Goal: Task Accomplishment & Management: Complete application form

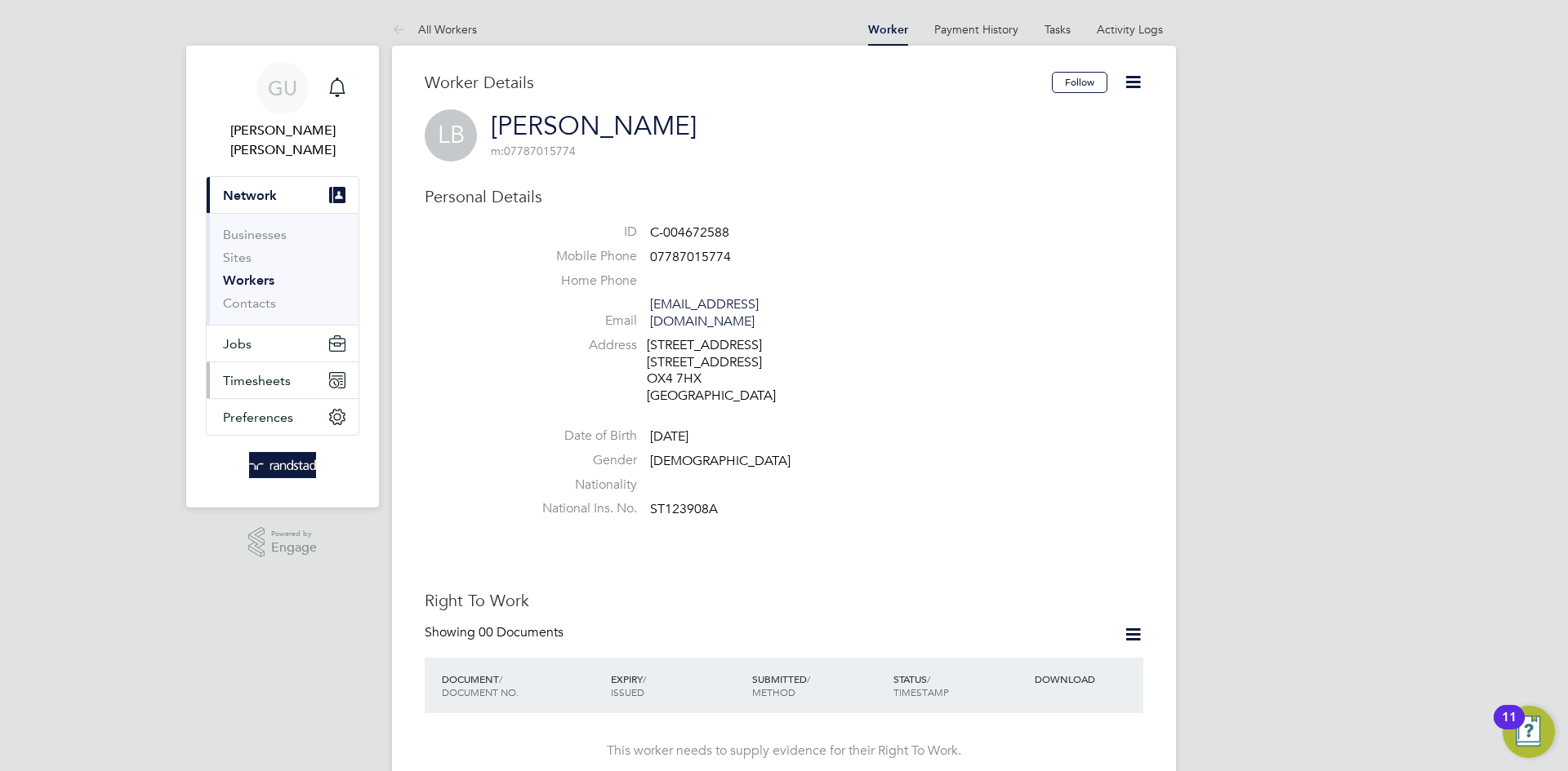
click at [253, 362] on button "Timesheets" at bounding box center [282, 380] width 152 height 36
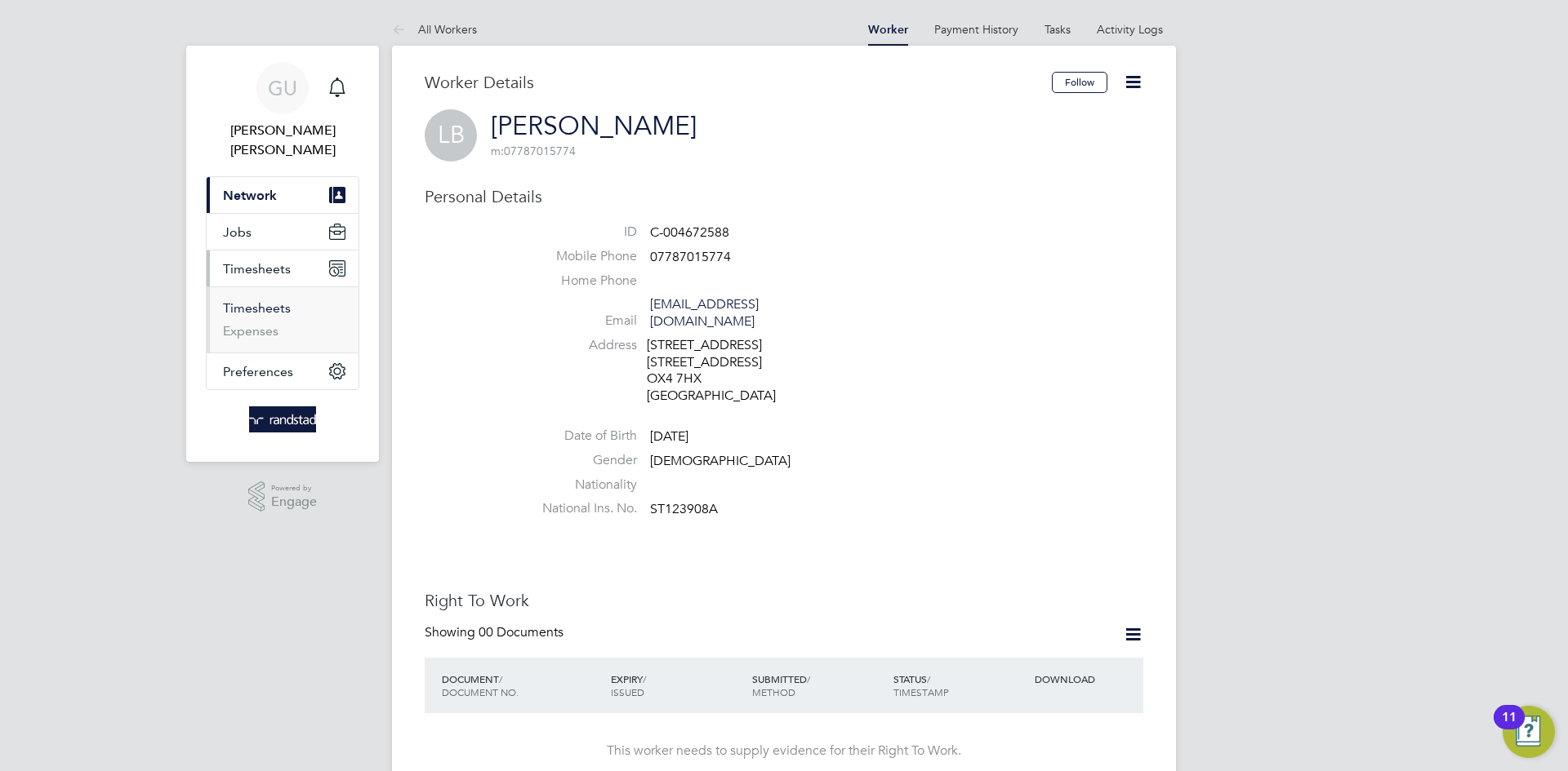
click at [272, 300] on link "Timesheets" at bounding box center [256, 308] width 68 height 15
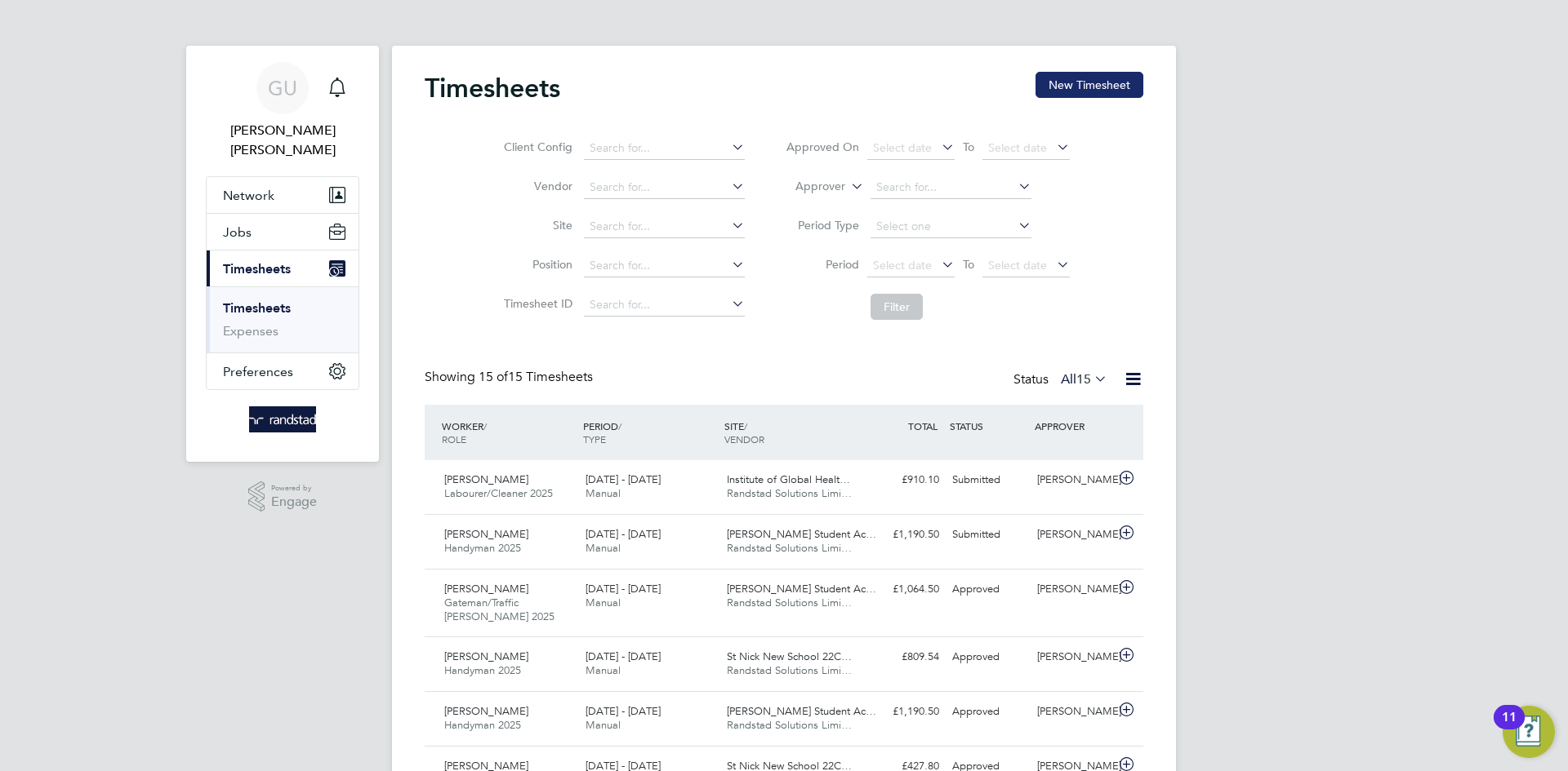
click at [1065, 86] on button "New Timesheet" at bounding box center [1089, 84] width 108 height 26
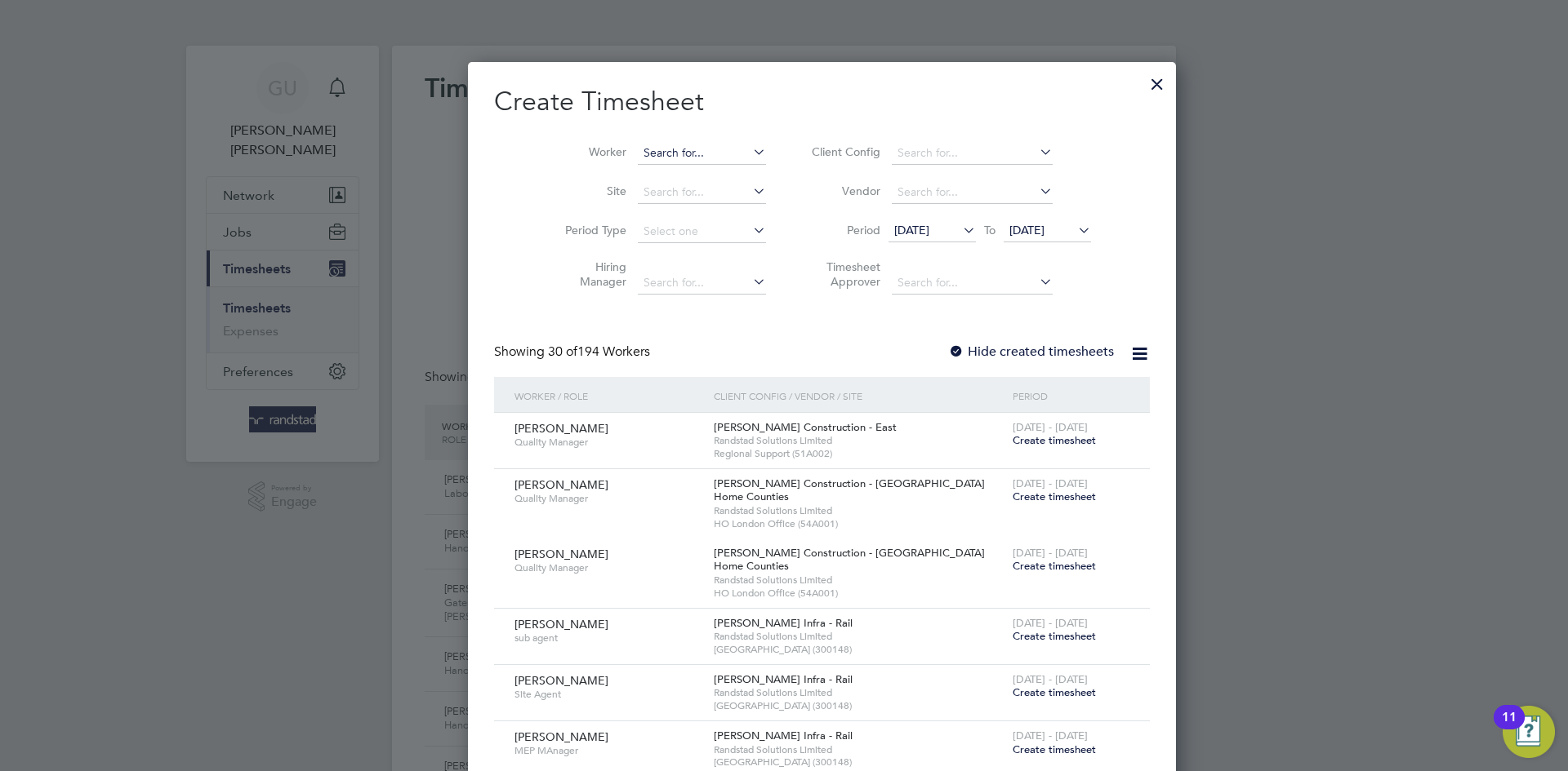
click at [654, 149] on input at bounding box center [702, 153] width 129 height 23
click at [636, 196] on li "[PERSON_NAME]" at bounding box center [669, 197] width 141 height 22
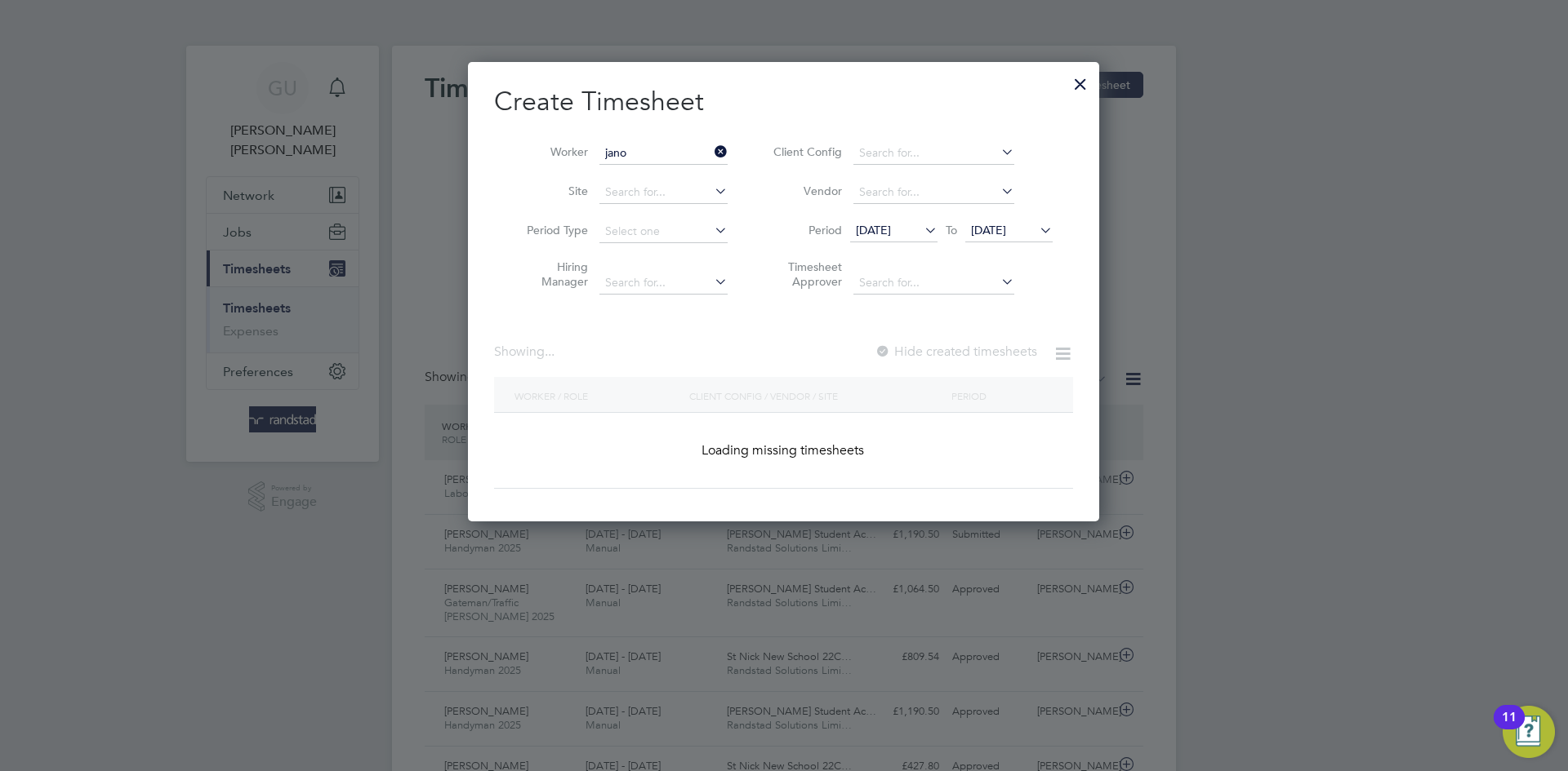
type input "[PERSON_NAME]"
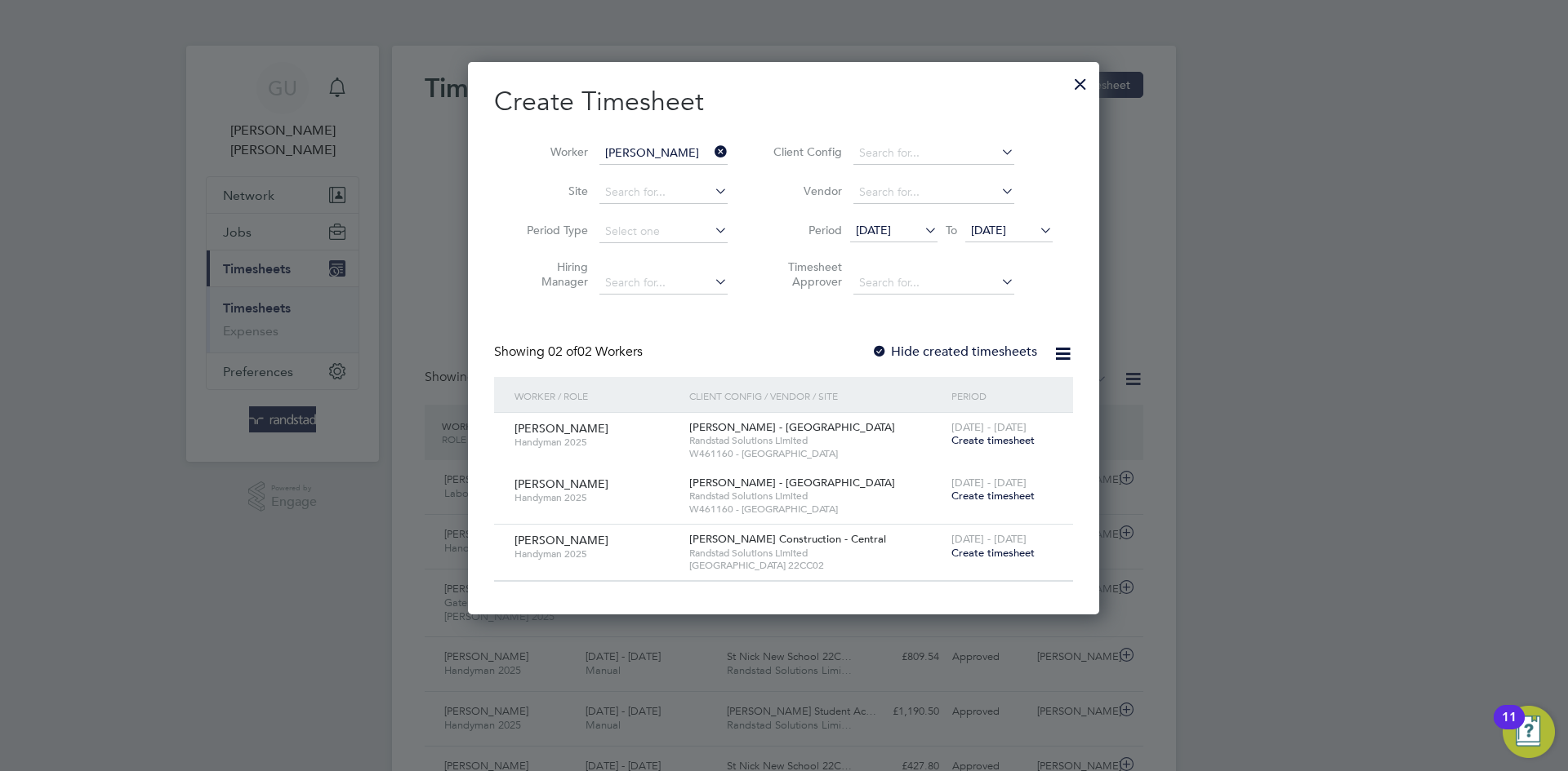
click at [995, 553] on span "Create timesheet" at bounding box center [993, 552] width 83 height 14
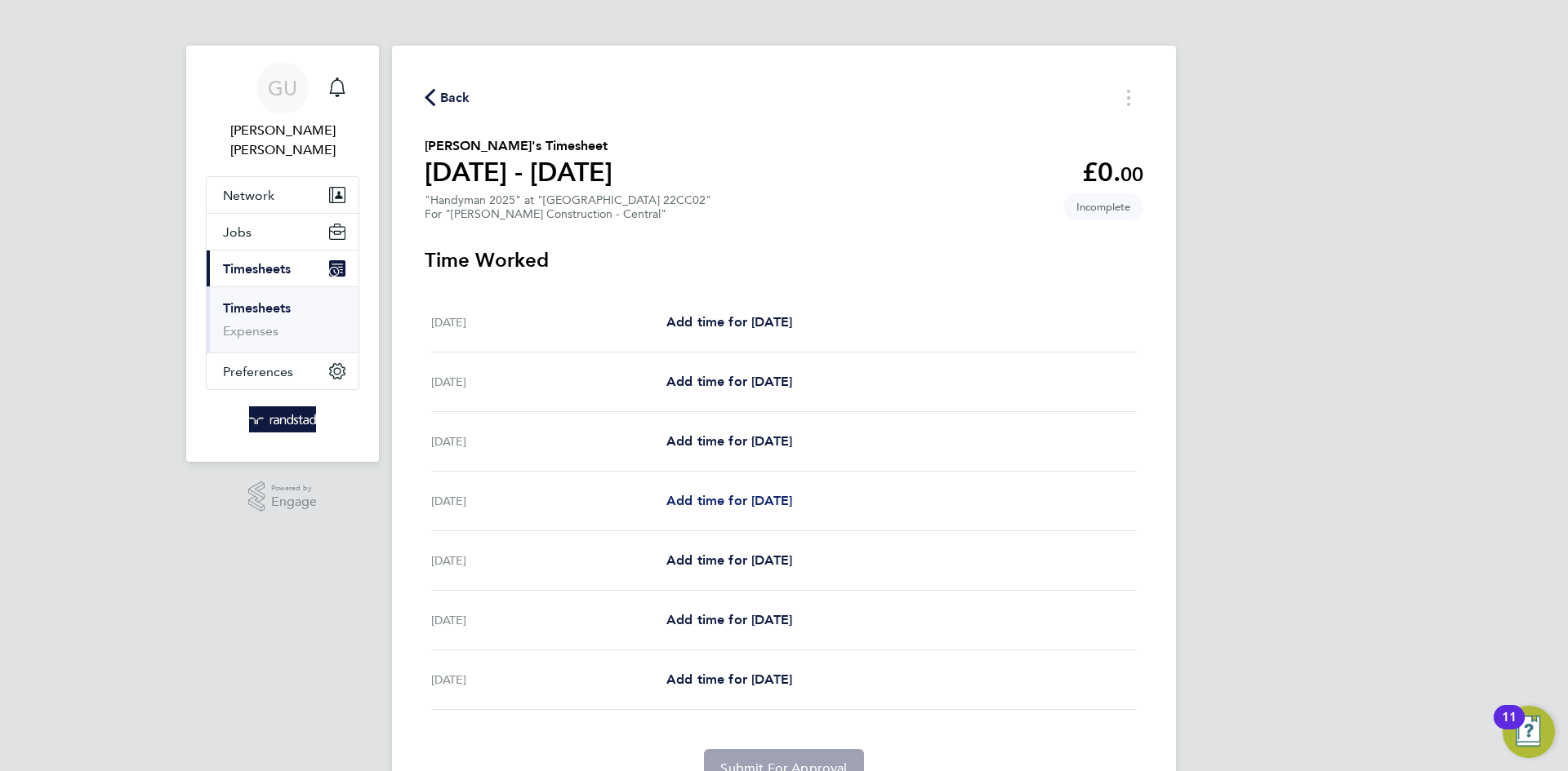
click at [717, 510] on link "Add time for [DATE]" at bounding box center [729, 501] width 126 height 20
select select "60"
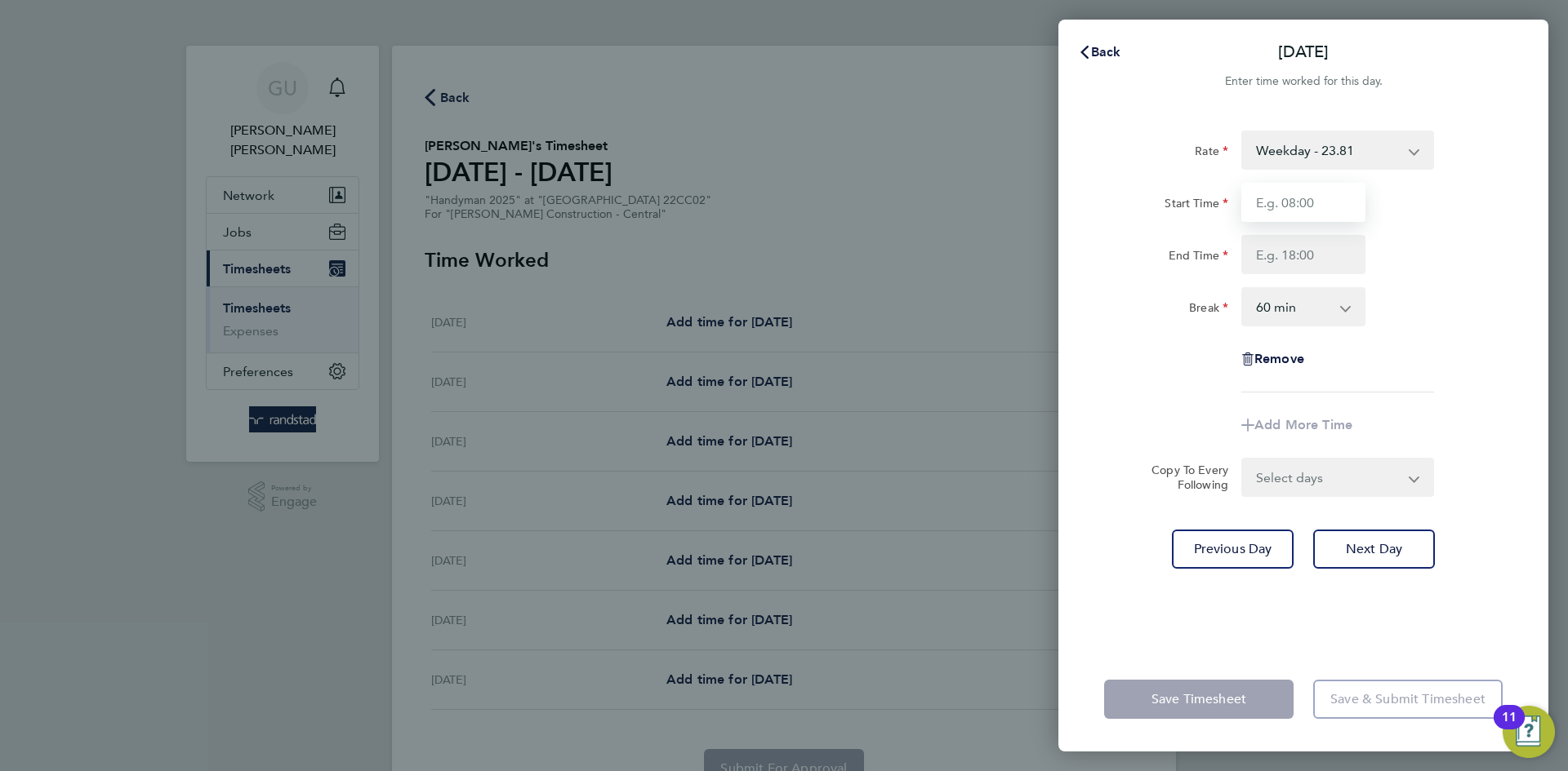
click at [1277, 195] on input "Start Time" at bounding box center [1303, 202] width 124 height 39
type input "07:00"
click at [1294, 259] on input "End Time" at bounding box center [1303, 254] width 124 height 39
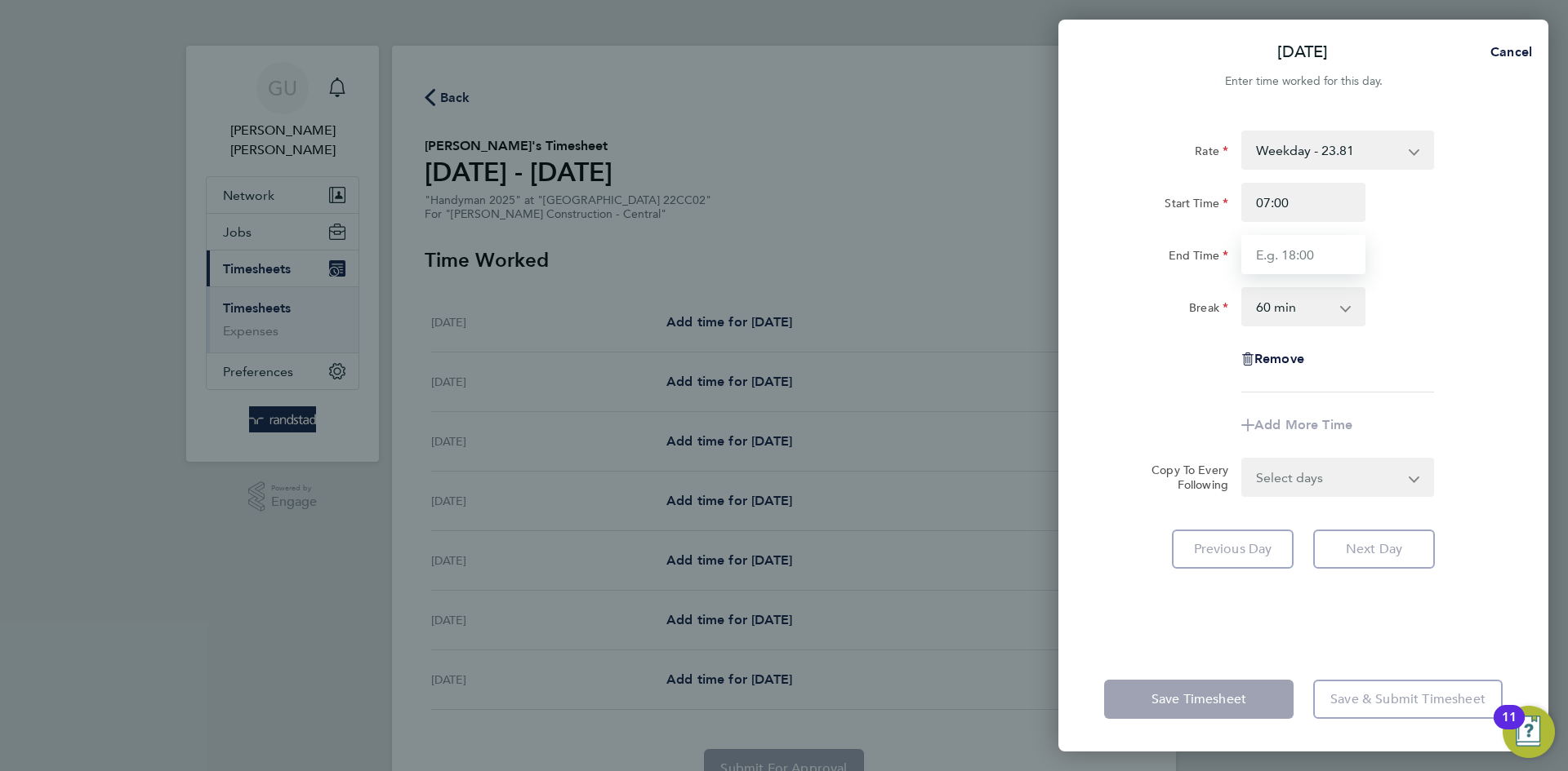
type input "18:00"
click at [1294, 295] on select "0 min 15 min 30 min 45 min 60 min 75 min 90 min" at bounding box center [1294, 307] width 101 height 36
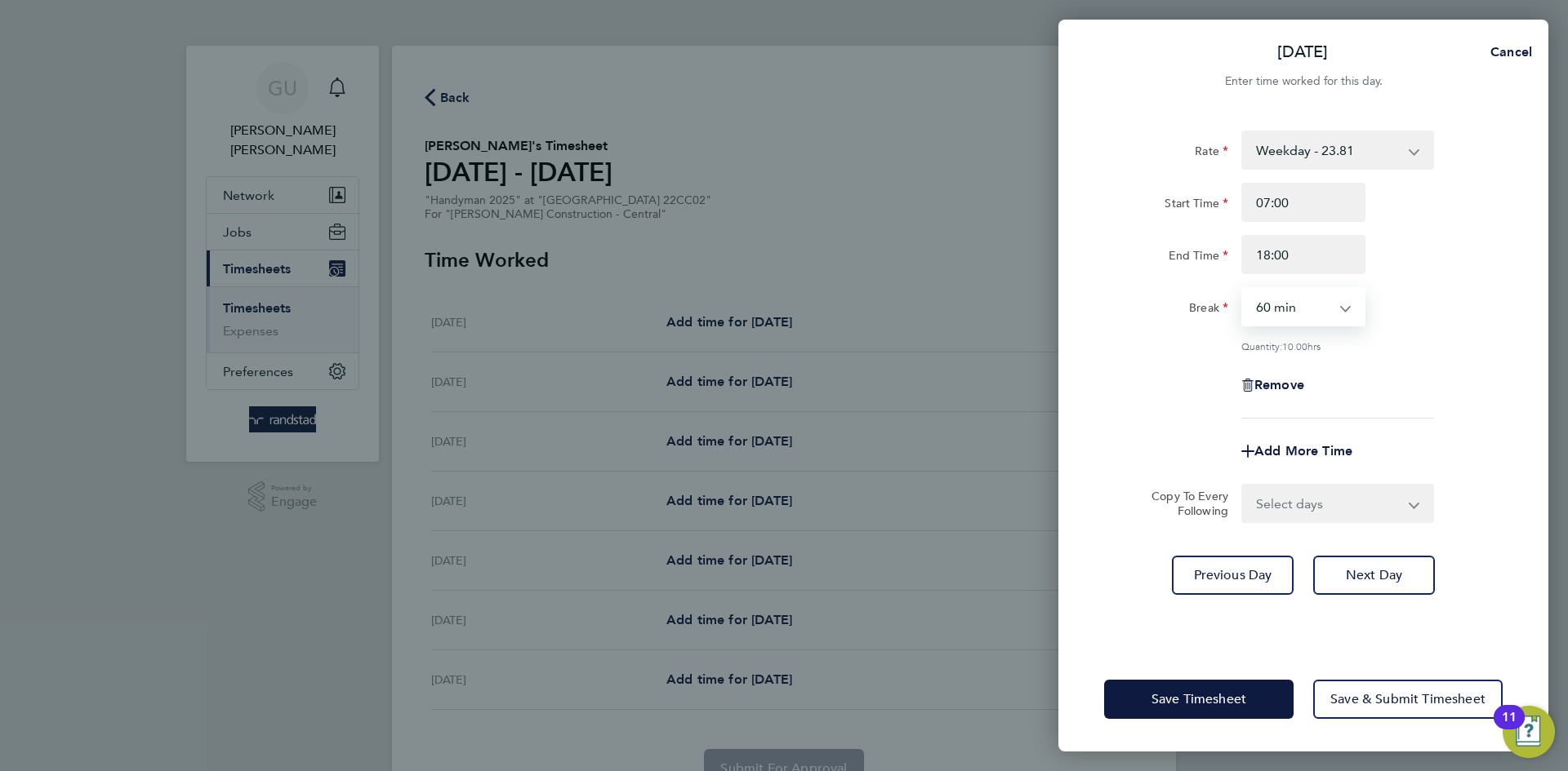
select select "30"
click at [1243, 289] on select "0 min 15 min 30 min 45 min 60 min 75 min 90 min" at bounding box center [1294, 307] width 101 height 36
click at [1401, 378] on div "Remove" at bounding box center [1303, 385] width 412 height 39
click at [1339, 307] on select "0 min 15 min 30 min 45 min 60 min 75 min 90 min" at bounding box center [1294, 307] width 101 height 36
click at [1447, 278] on div "Rate Weekday - 23.81 Overtime - 34.42 Start Time 07:00 End Time 18:00 Break 0 m…" at bounding box center [1303, 274] width 398 height 288
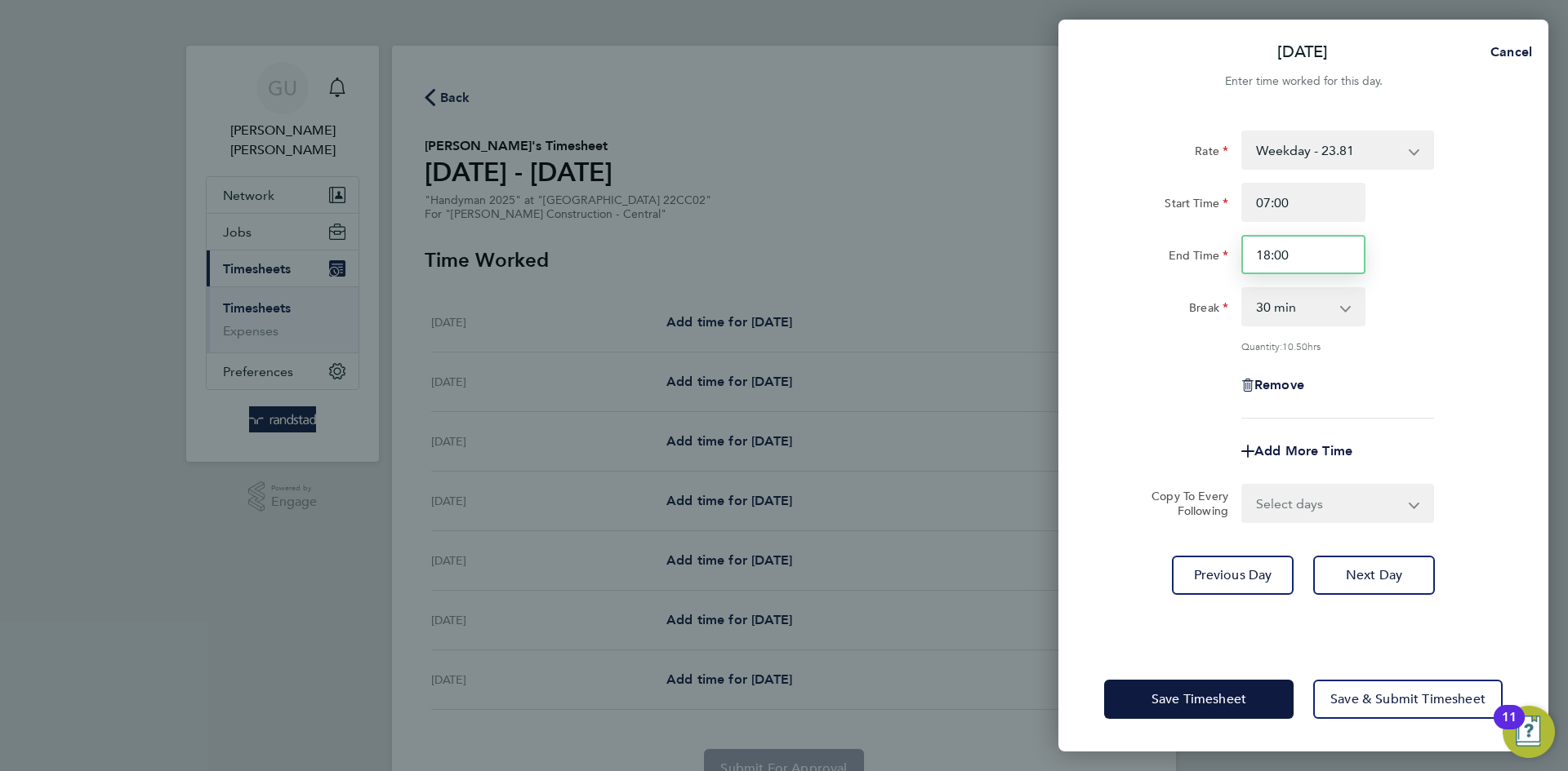
click at [1324, 256] on input "18:00" at bounding box center [1303, 254] width 124 height 39
click at [1342, 252] on input "18:00" at bounding box center [1303, 254] width 124 height 39
drag, startPoint x: 1335, startPoint y: 271, endPoint x: 1315, endPoint y: 272, distance: 20.0
click at [1332, 273] on input "18:00" at bounding box center [1303, 254] width 124 height 39
click at [1310, 262] on input "18:00" at bounding box center [1303, 254] width 124 height 39
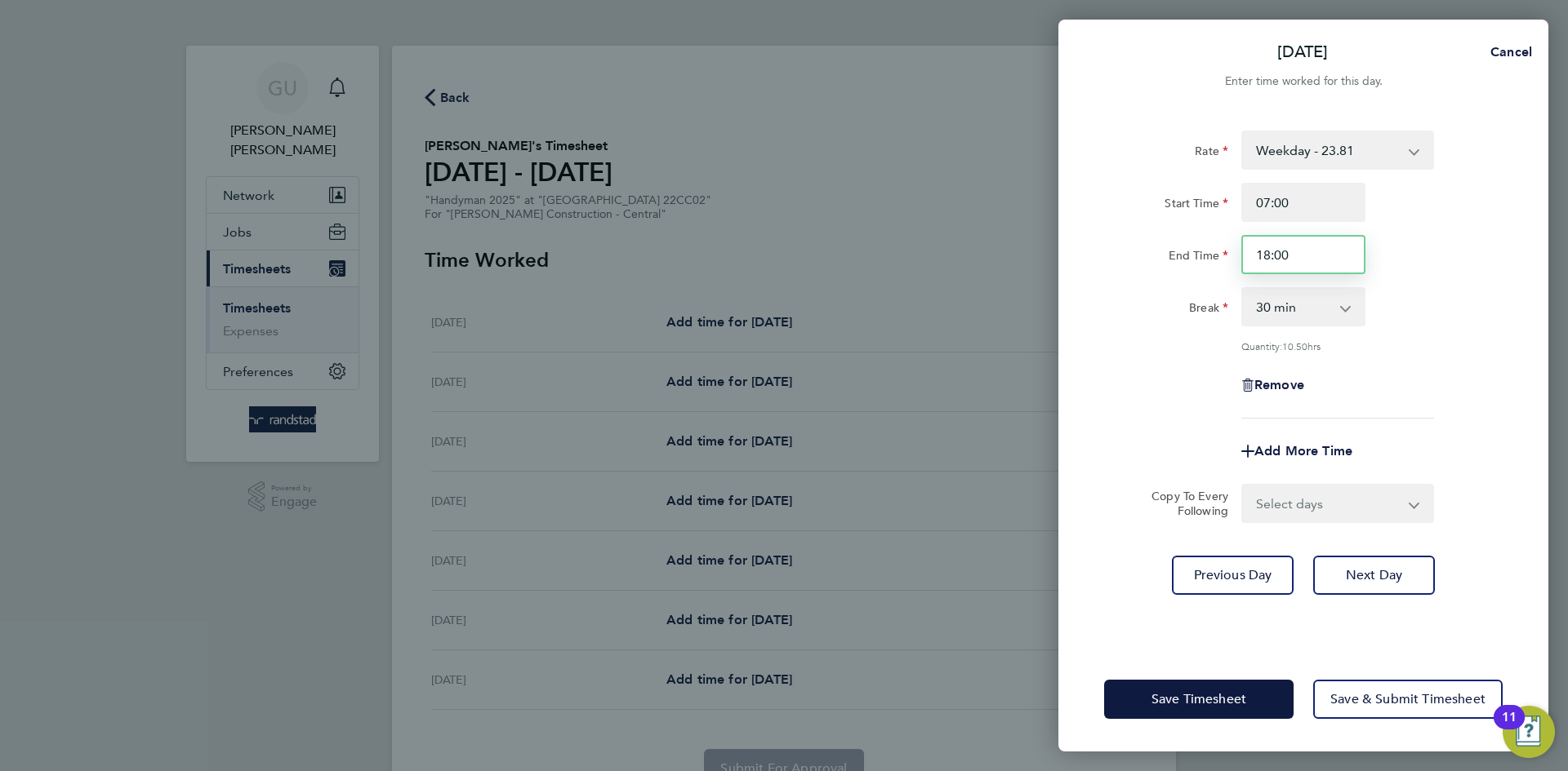
click at [1312, 262] on input "18:00" at bounding box center [1303, 254] width 124 height 39
drag, startPoint x: 1312, startPoint y: 261, endPoint x: 1223, endPoint y: 252, distance: 89.5
click at [1223, 252] on div "End Time 18:00" at bounding box center [1303, 254] width 412 height 39
type input "17:00"
click at [1318, 193] on input "07:00" at bounding box center [1303, 202] width 124 height 39
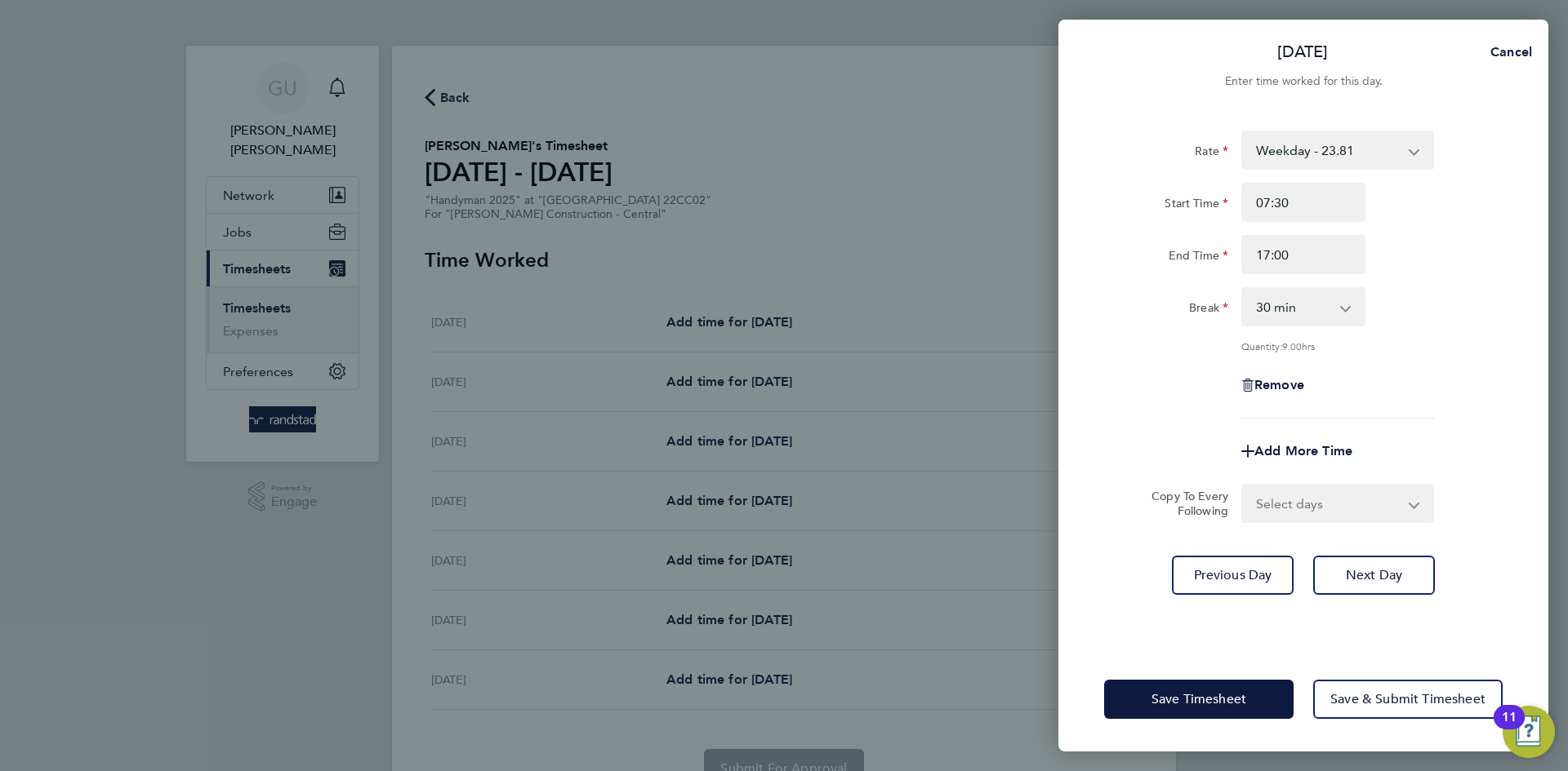
click at [1379, 290] on div "Break 0 min 15 min 30 min 45 min 60 min 75 min 90 min" at bounding box center [1303, 306] width 412 height 39
click at [1462, 273] on div "End Time 17:00" at bounding box center [1303, 254] width 412 height 39
click at [1463, 272] on div "End Time 17:00" at bounding box center [1303, 254] width 412 height 39
click at [1444, 262] on div "End Time 17:00" at bounding box center [1303, 254] width 412 height 39
click at [1422, 237] on div "End Time 17:00" at bounding box center [1303, 254] width 412 height 39
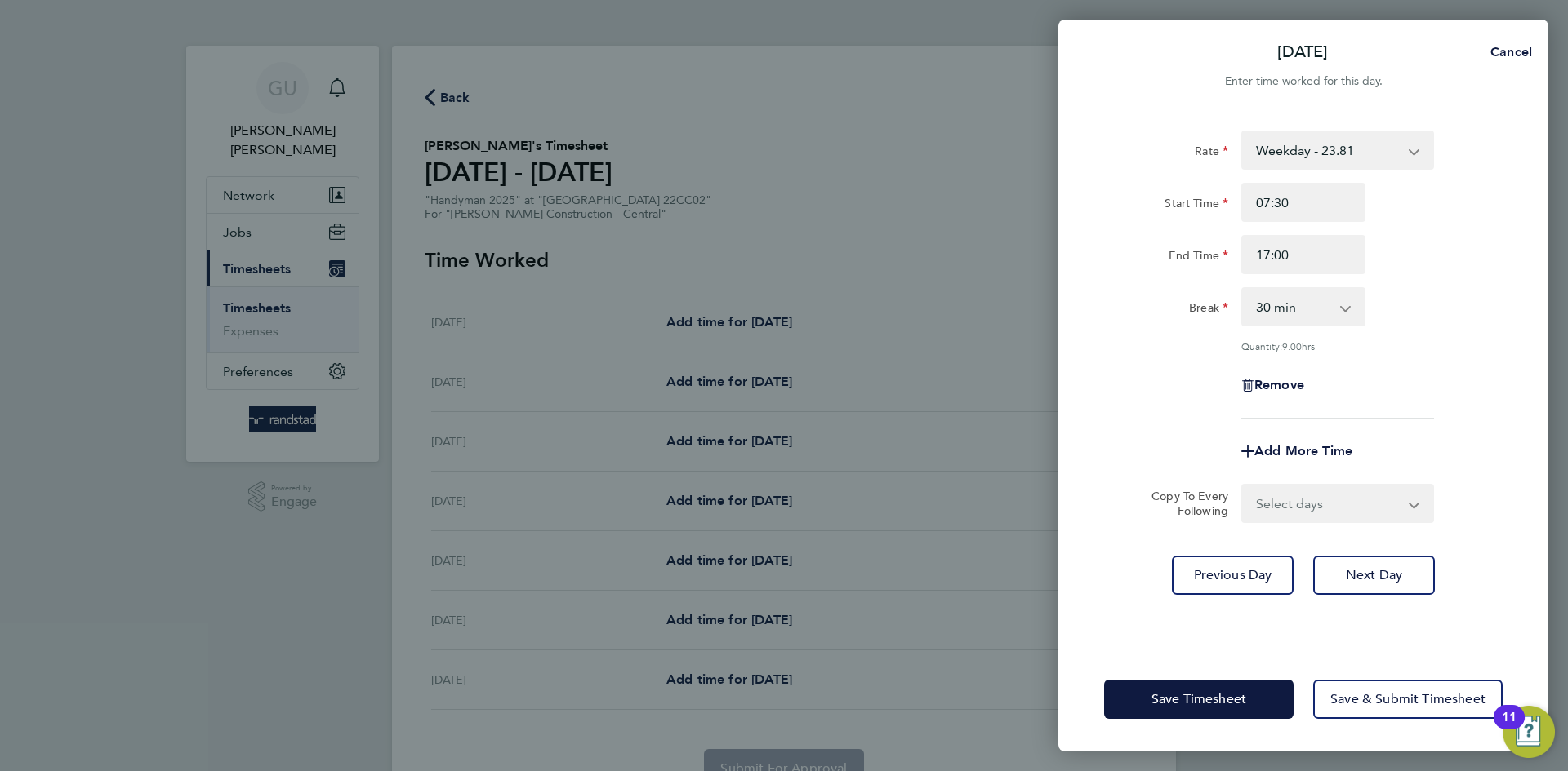
click at [1401, 241] on div "End Time 17:00" at bounding box center [1303, 254] width 412 height 39
click at [1394, 235] on div "End Time 17:00" at bounding box center [1303, 254] width 412 height 39
click at [1280, 313] on select "0 min 15 min 30 min 45 min 60 min 75 min 90 min" at bounding box center [1294, 307] width 101 height 36
click at [1243, 289] on select "0 min 15 min 30 min 45 min 60 min 75 min 90 min" at bounding box center [1294, 307] width 101 height 36
click at [1399, 359] on div "Rate Weekday - 23.81 Overtime - 34.42 Start Time 07:30 End Time 17:00 Break 0 m…" at bounding box center [1303, 274] width 398 height 288
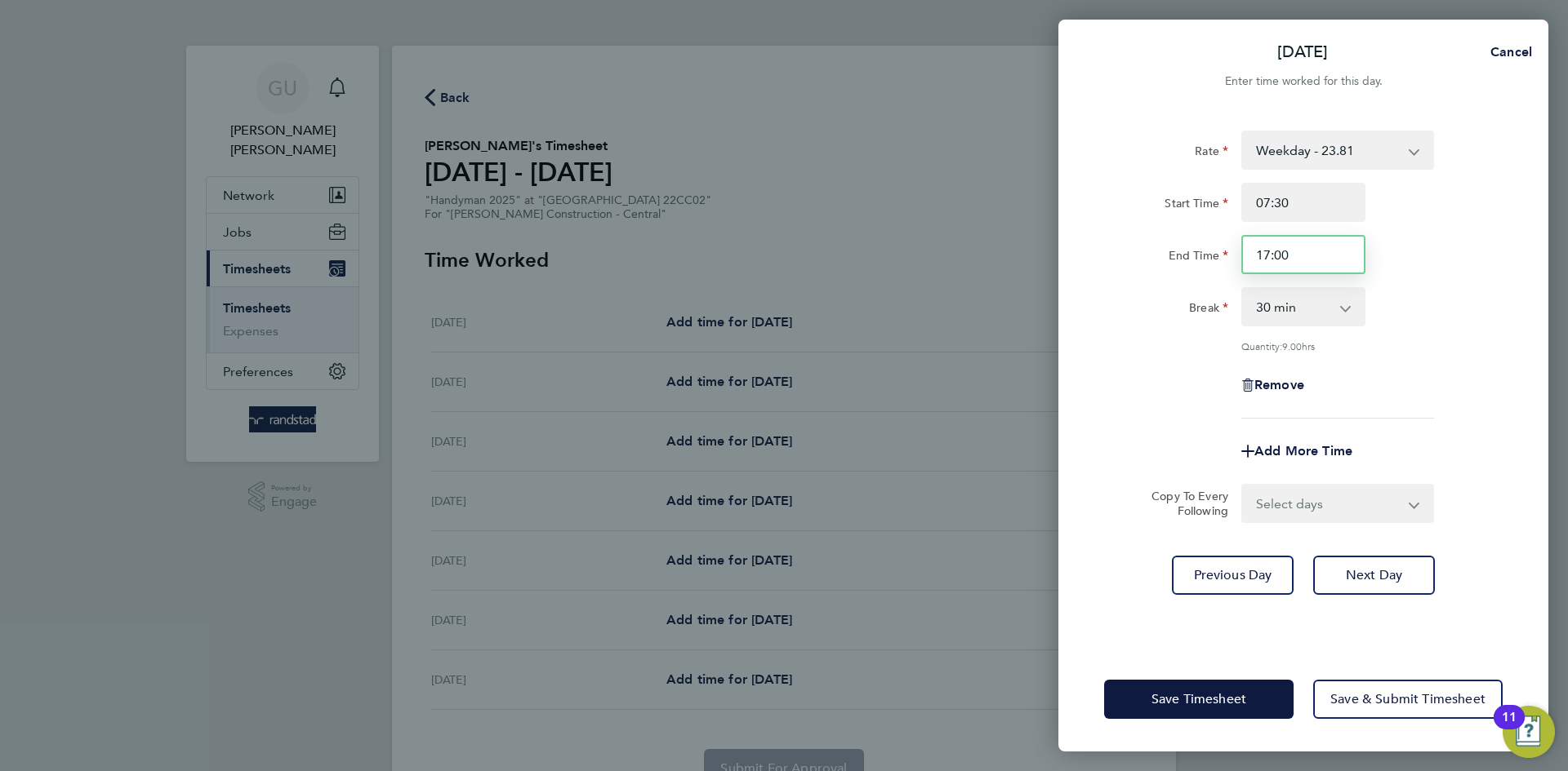
click at [1327, 257] on input "17:00" at bounding box center [1303, 254] width 124 height 39
click at [1311, 205] on input "07:30" at bounding box center [1303, 202] width 124 height 39
click at [1324, 187] on input "07:30" at bounding box center [1303, 202] width 124 height 39
type input "07:00"
click at [1418, 279] on div "Rate Weekday - 23.81 Overtime - 34.42 Start Time 07:00 End Time 17:00 Break 0 m…" at bounding box center [1303, 274] width 398 height 288
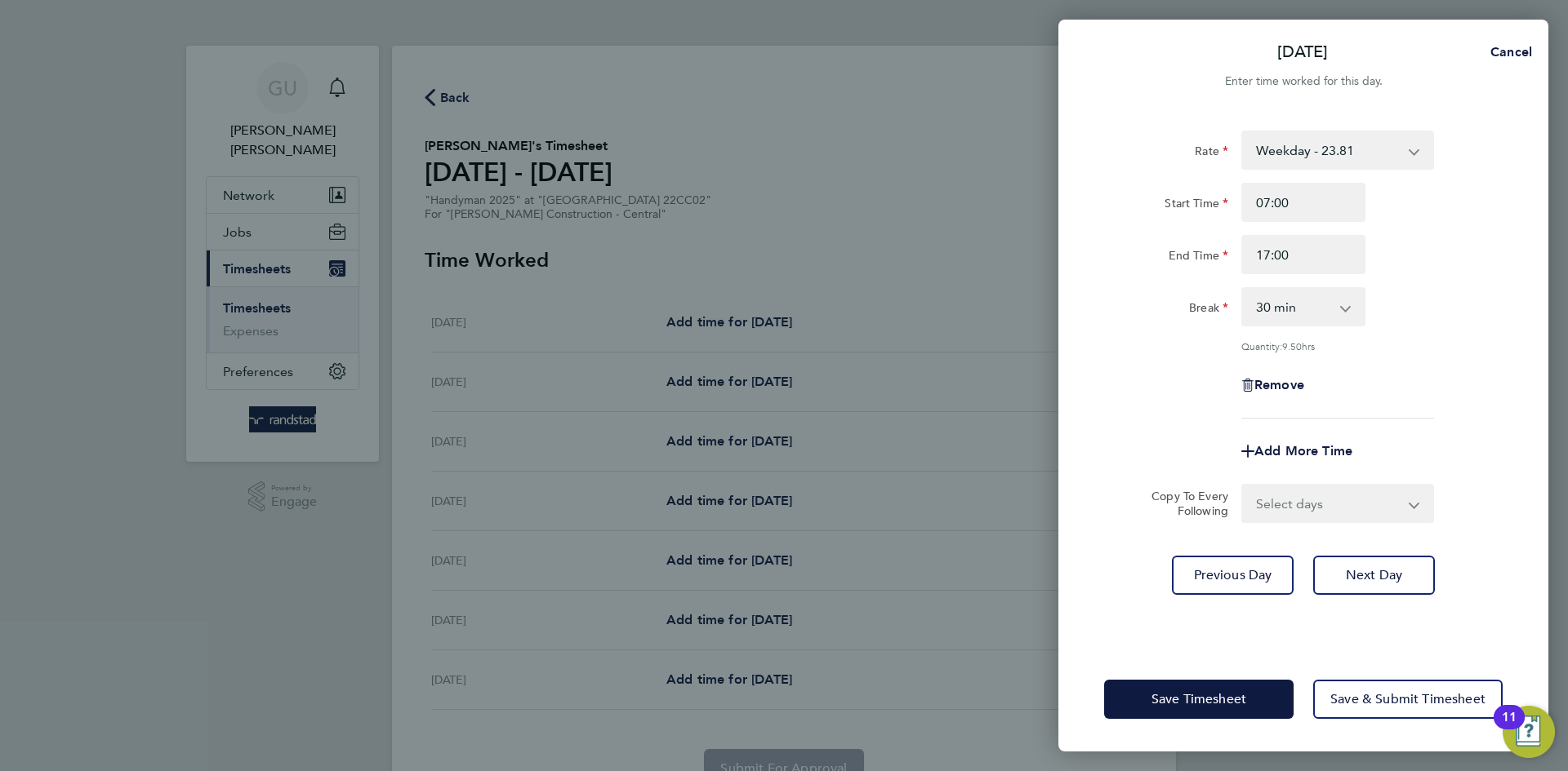
click at [1412, 279] on div "Rate Weekday - 23.81 Overtime - 34.42 Start Time 07:00 End Time 17:00 Break 0 m…" at bounding box center [1303, 274] width 398 height 288
click at [1411, 278] on div "Rate Weekday - 23.81 Overtime - 34.42 Start Time 07:00 End Time 17:00 Break 0 m…" at bounding box center [1303, 274] width 398 height 288
click at [1287, 254] on input "17:00" at bounding box center [1303, 254] width 124 height 39
drag, startPoint x: 1305, startPoint y: 252, endPoint x: 1275, endPoint y: 266, distance: 33.1
click at [1275, 266] on input "17:00" at bounding box center [1303, 254] width 124 height 39
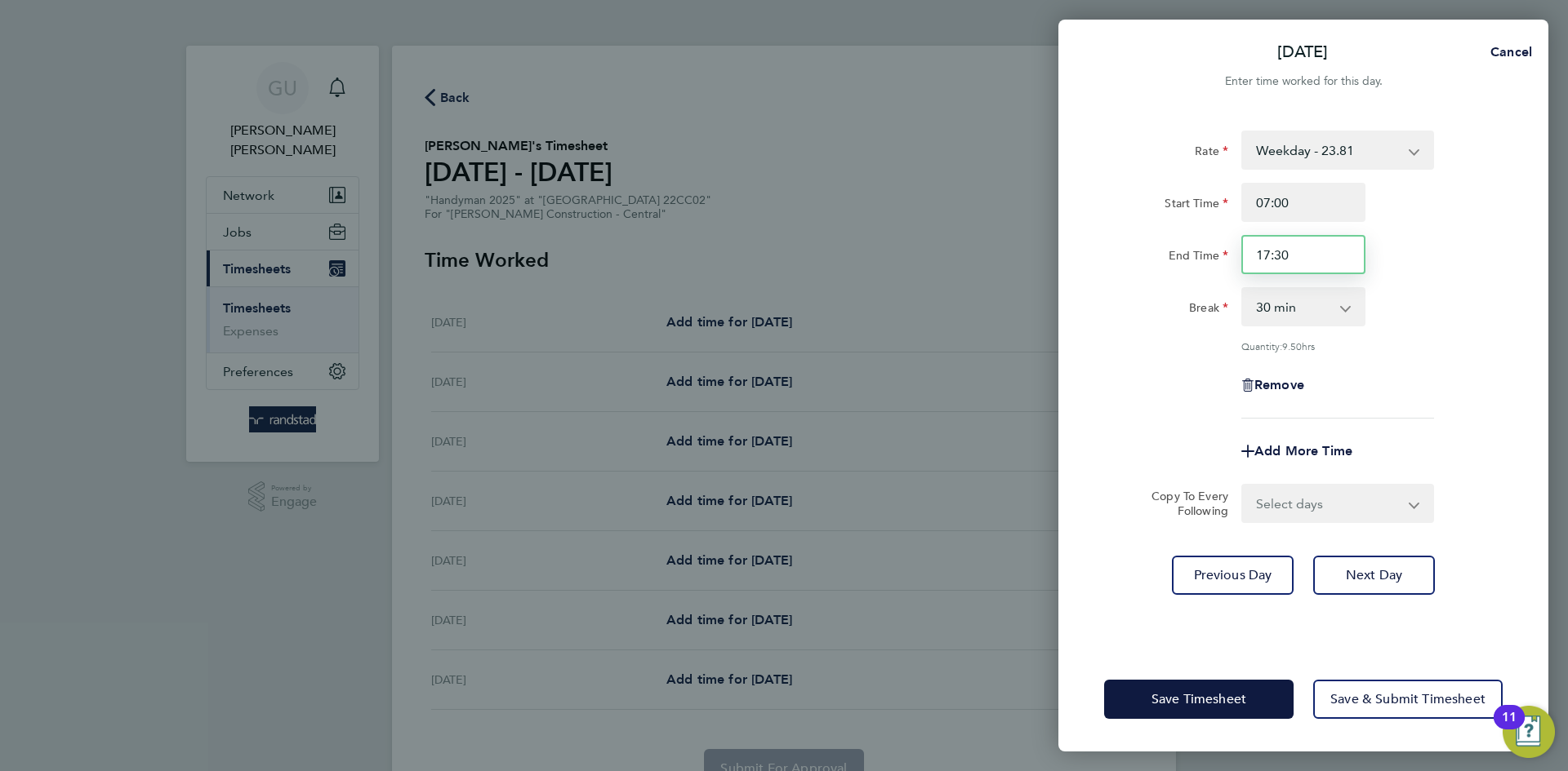
type input "17:30"
click at [1444, 309] on div "Break 0 min 15 min 30 min 45 min 60 min 75 min 90 min" at bounding box center [1303, 306] width 412 height 39
click at [1450, 332] on div "Rate Weekday - 23.81 Overtime - 34.42 Start Time 07:00 End Time 17:30 Break 0 m…" at bounding box center [1303, 274] width 398 height 288
click at [1402, 574] on button "Next Day" at bounding box center [1373, 575] width 121 height 39
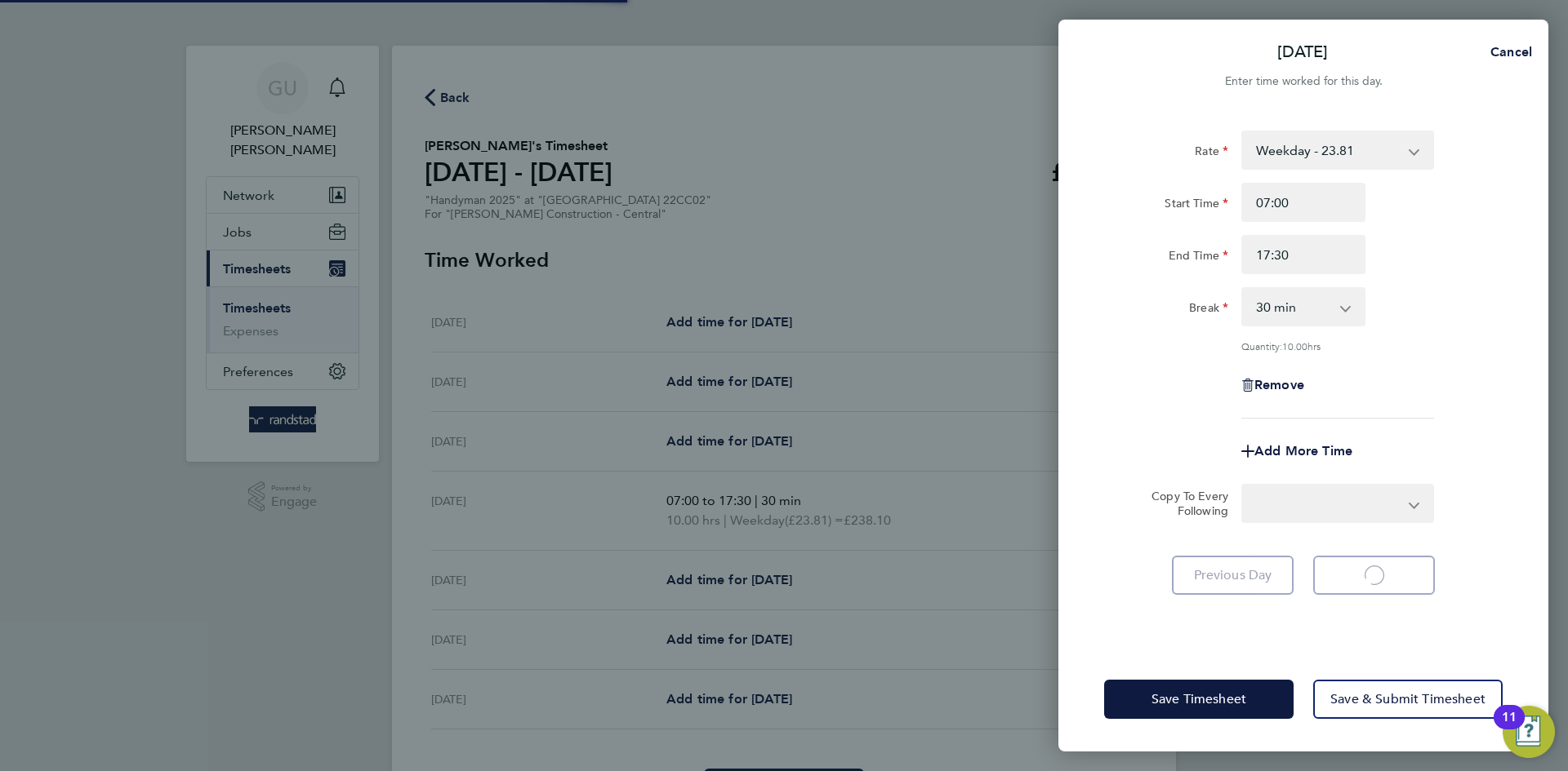
select select "60"
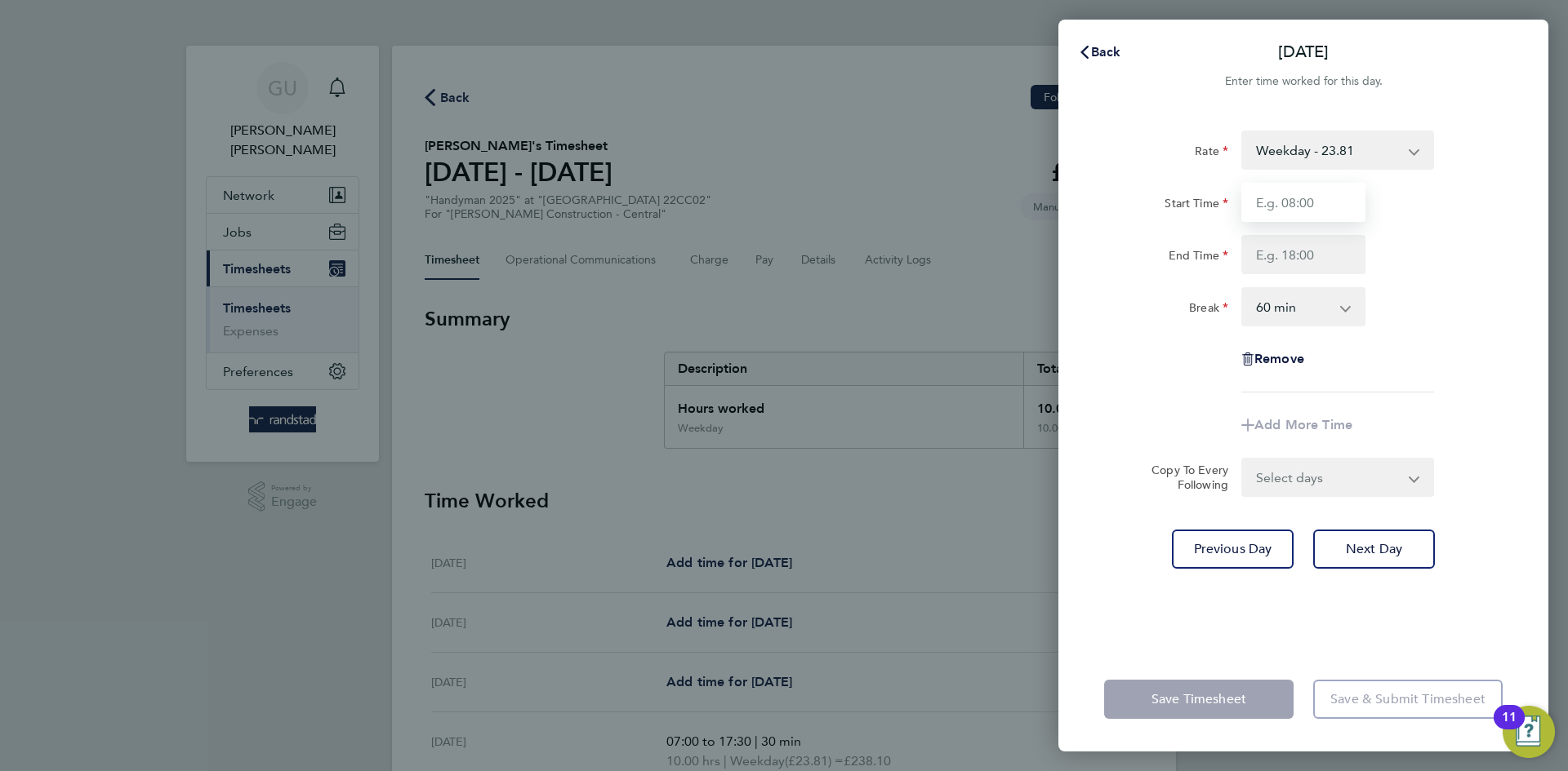
click at [1297, 204] on input "Start Time" at bounding box center [1303, 202] width 124 height 39
type input "07:00"
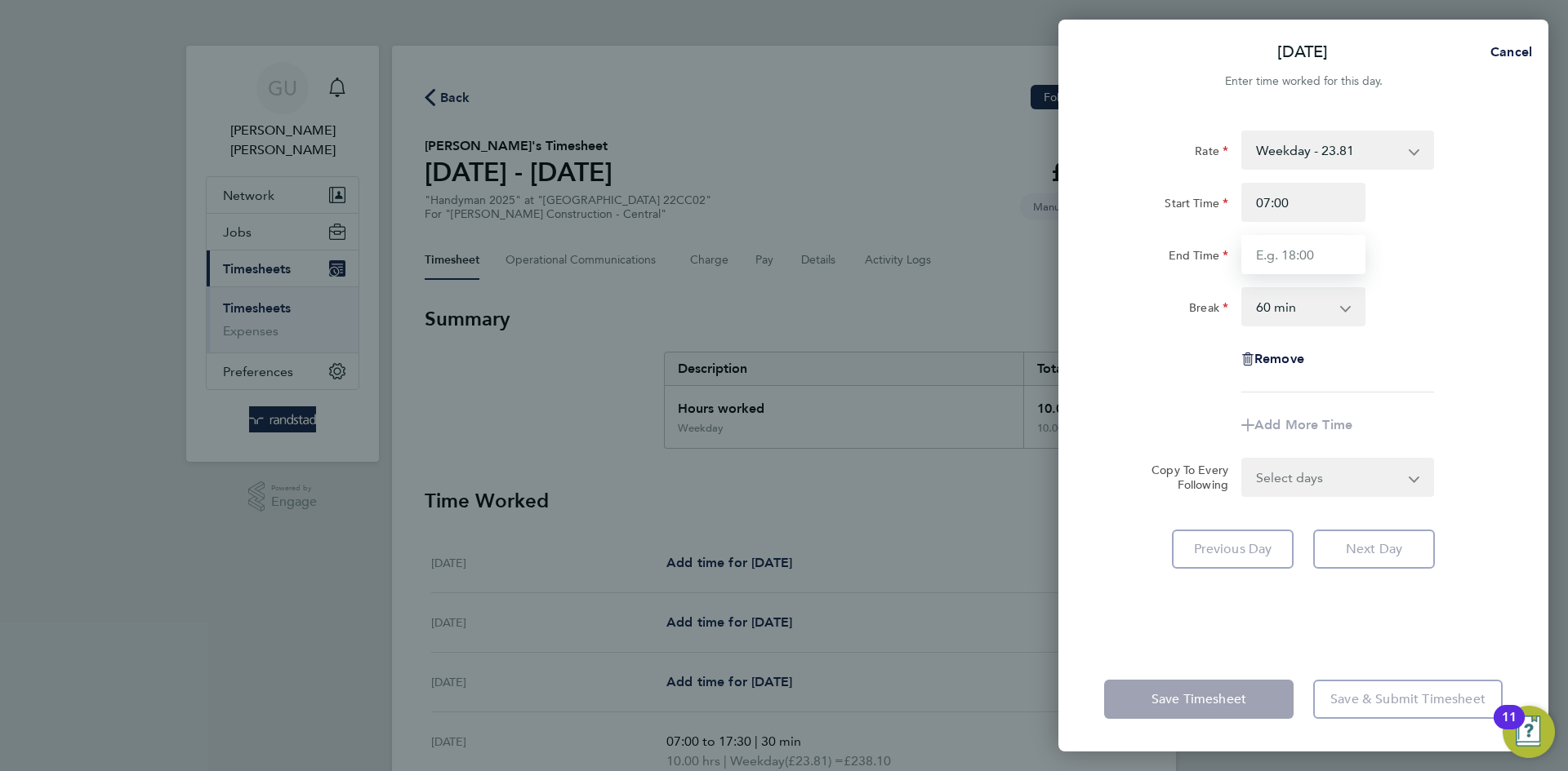
click at [1306, 252] on input "End Time" at bounding box center [1303, 254] width 124 height 39
type input "17:30"
click at [1305, 307] on select "0 min 15 min 30 min 45 min 60 min 75 min 90 min" at bounding box center [1294, 307] width 101 height 36
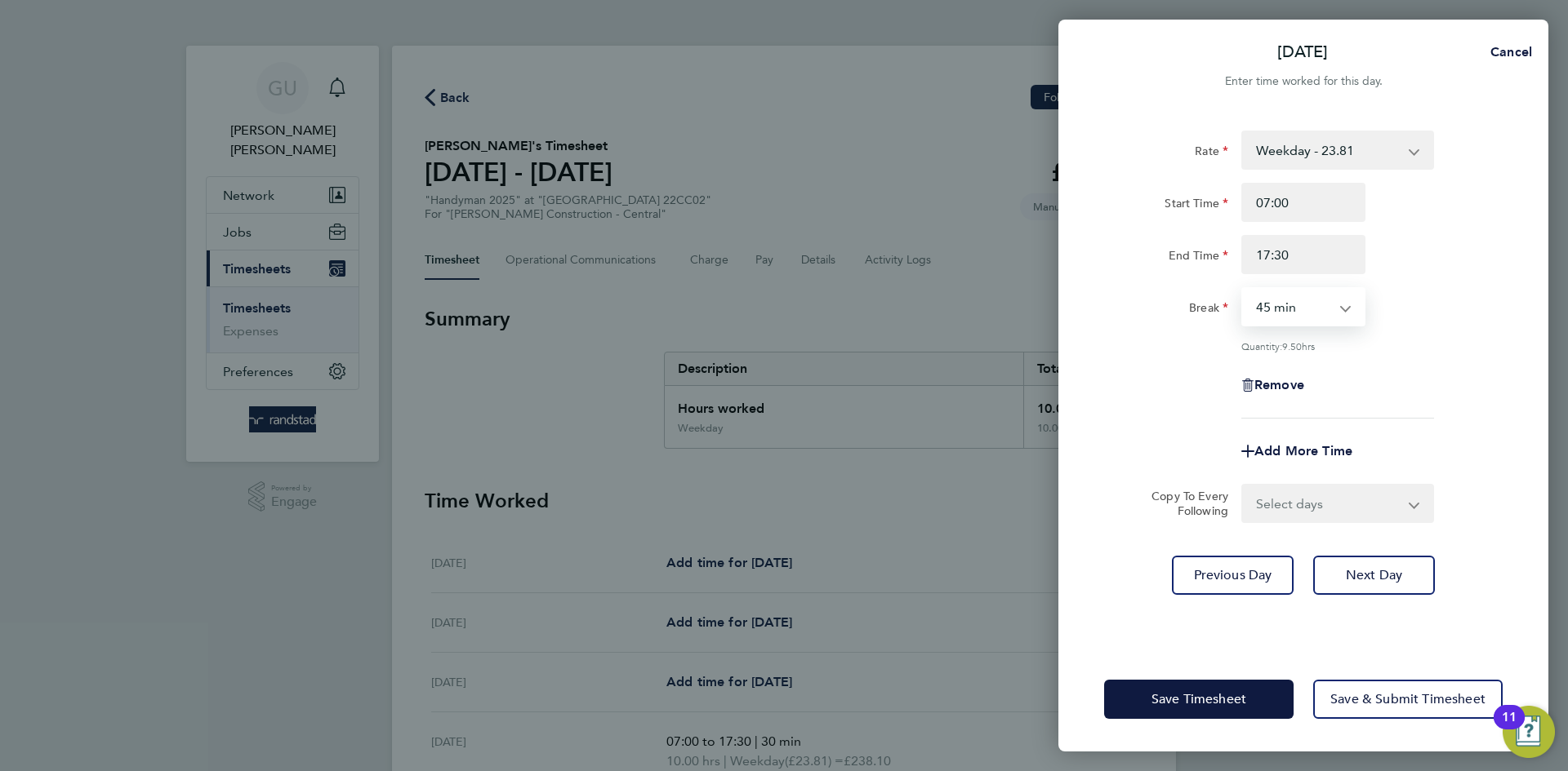
click at [1243, 289] on select "0 min 15 min 30 min 45 min 60 min 75 min 90 min" at bounding box center [1294, 307] width 101 height 36
click at [1307, 302] on select "0 min 15 min 30 min 45 min 60 min 75 min 90 min" at bounding box center [1294, 307] width 101 height 36
select select "30"
click at [1243, 289] on select "0 min 15 min 30 min 45 min 60 min 75 min 90 min" at bounding box center [1294, 307] width 101 height 36
click at [1425, 340] on div "Quantity: 10.00 hrs" at bounding box center [1337, 346] width 193 height 13
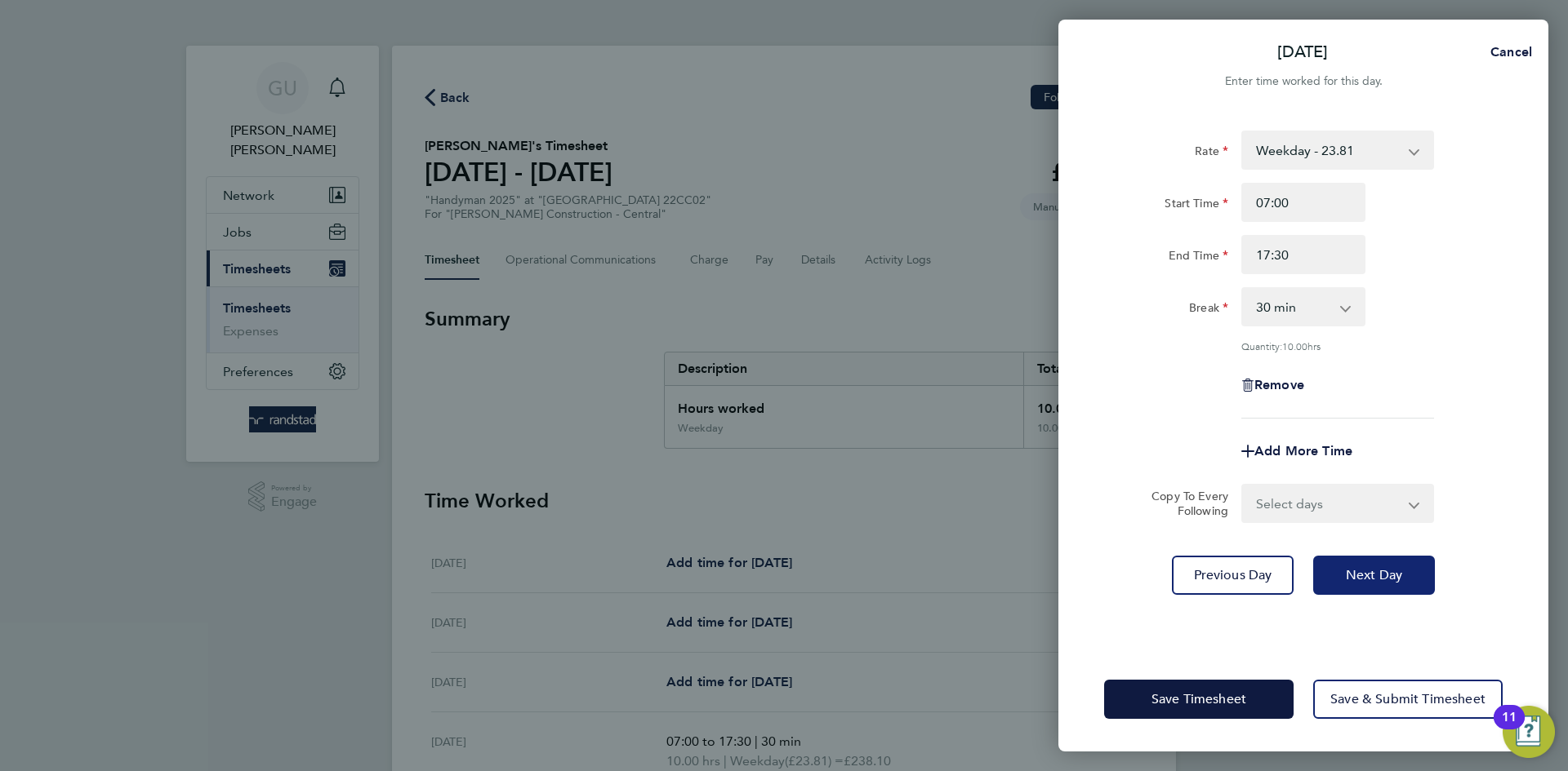
click at [1392, 582] on button "Next Day" at bounding box center [1373, 575] width 121 height 39
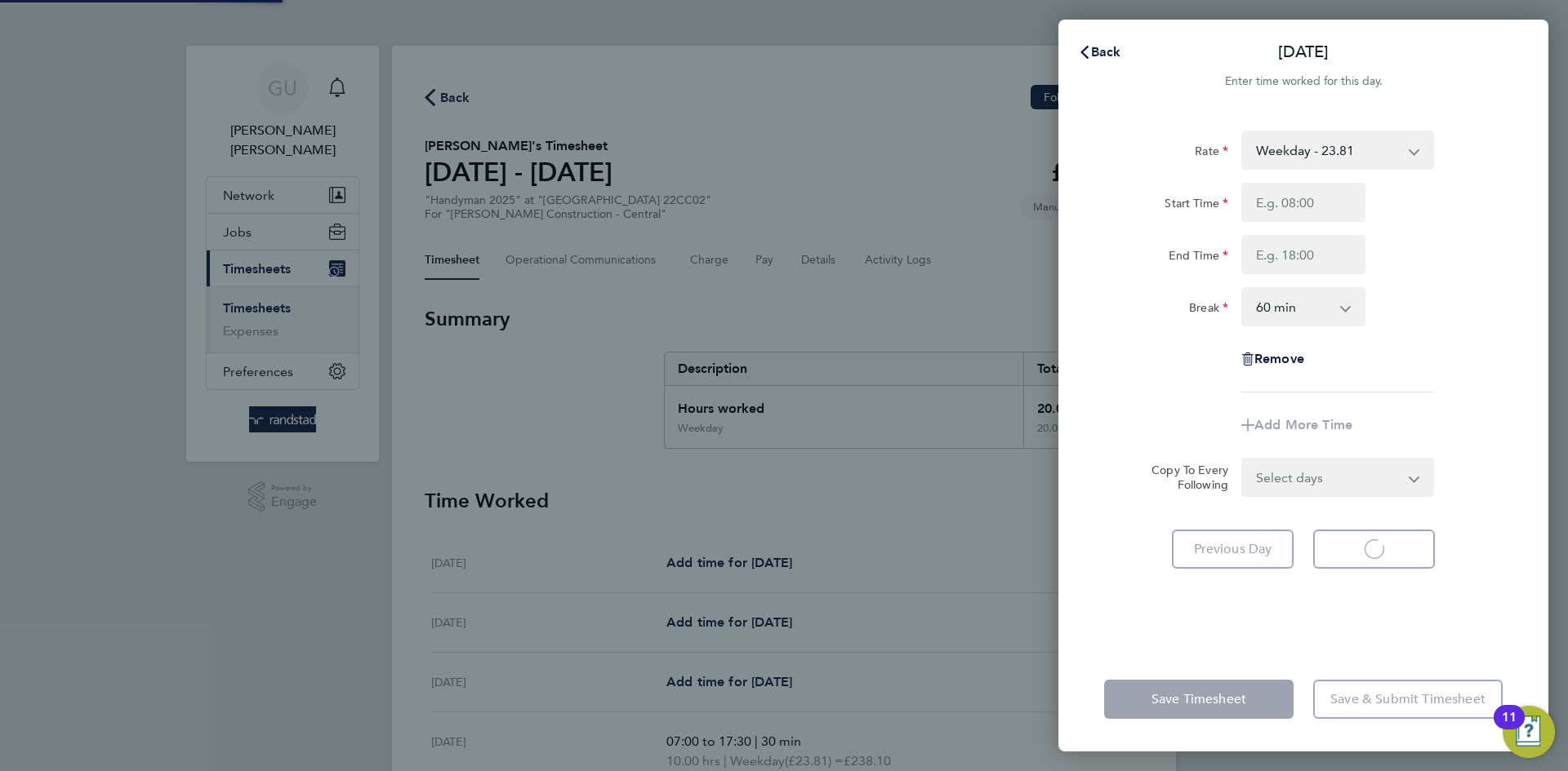
select select "60"
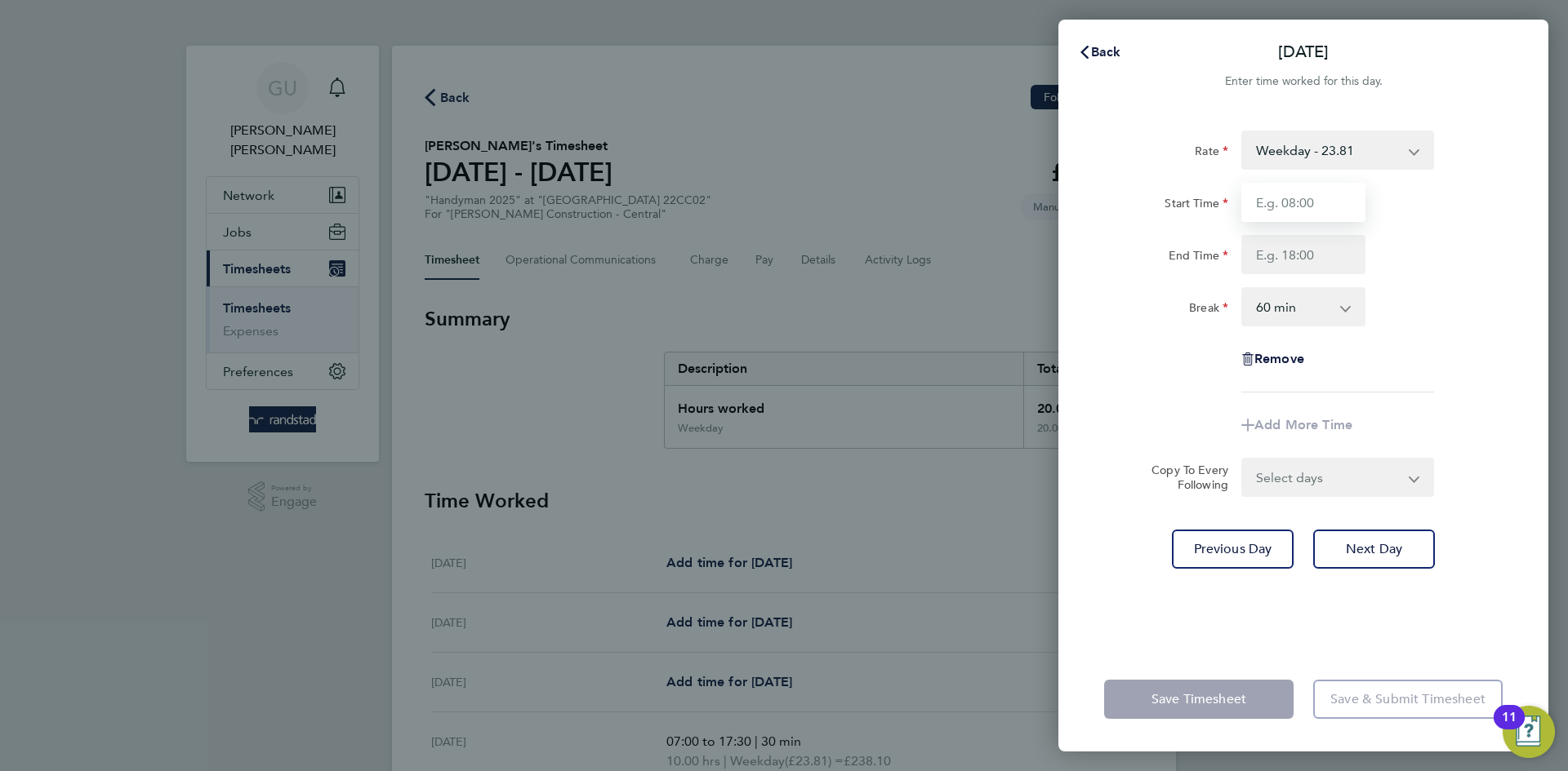
click at [1316, 195] on input "Start Time" at bounding box center [1303, 202] width 124 height 39
type input "07:00"
click at [1303, 252] on input "End Time" at bounding box center [1303, 254] width 124 height 39
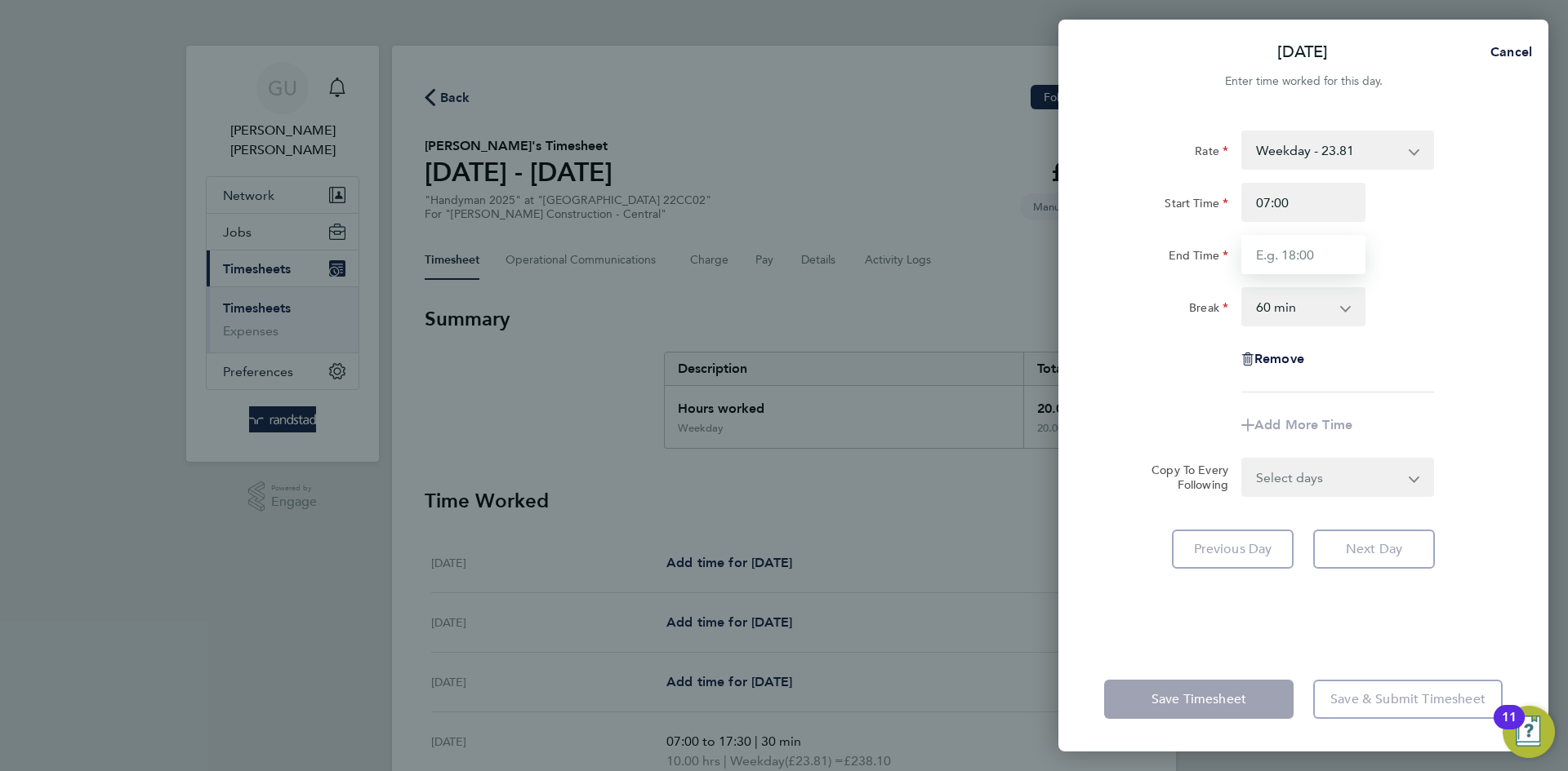
type input "17:30"
click at [1289, 304] on select "0 min 15 min 30 min 45 min 60 min 75 min 90 min" at bounding box center [1294, 307] width 101 height 36
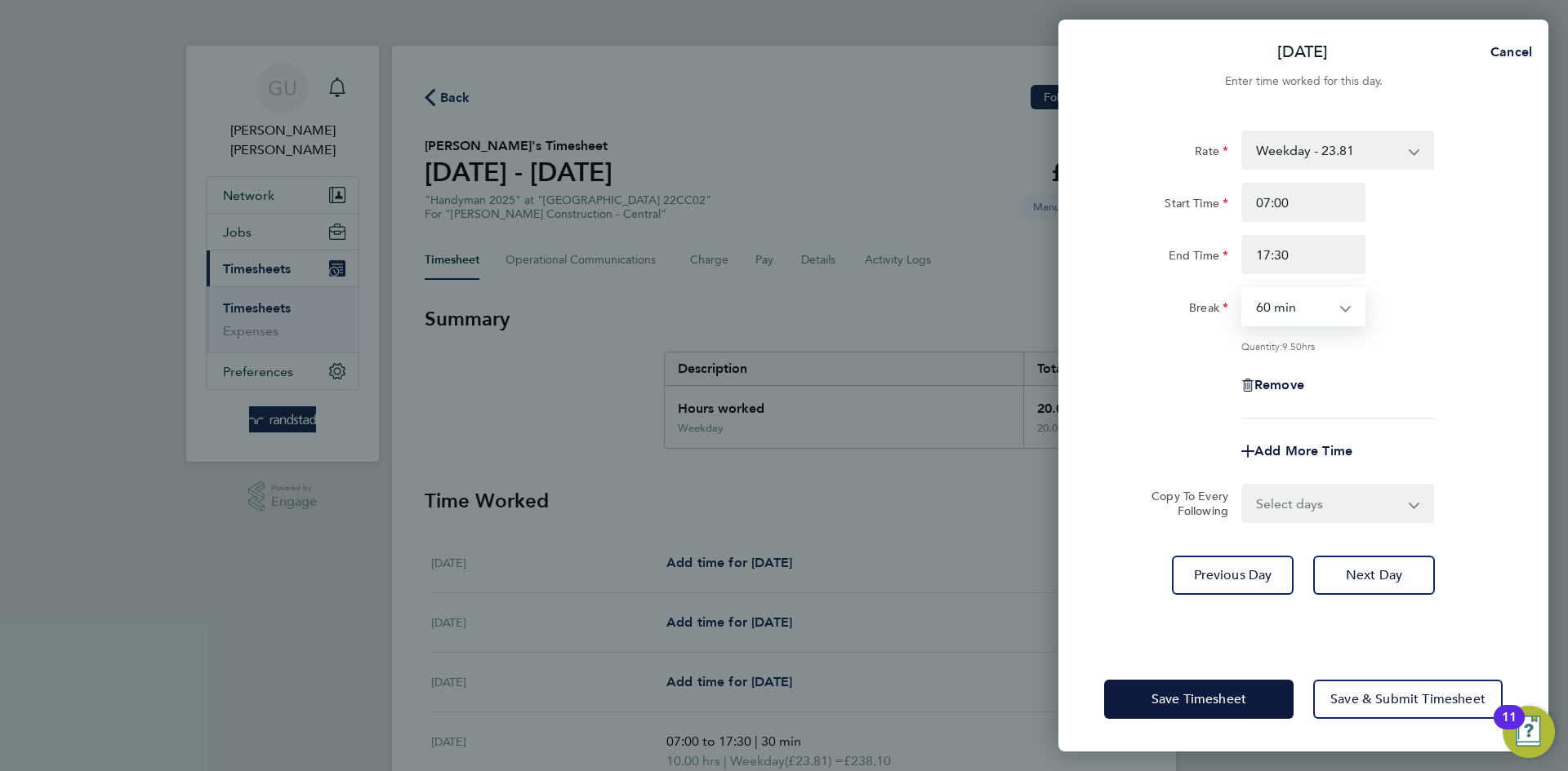
select select "30"
click at [1243, 289] on select "0 min 15 min 30 min 45 min 60 min 75 min 90 min" at bounding box center [1294, 307] width 101 height 36
click at [1407, 357] on div "Rate Weekday - 23.81 Overtime - 34.42 Start Time 07:00 End Time 17:30 Break 0 m…" at bounding box center [1303, 274] width 398 height 288
click at [1399, 570] on span "Next Day" at bounding box center [1373, 576] width 56 height 16
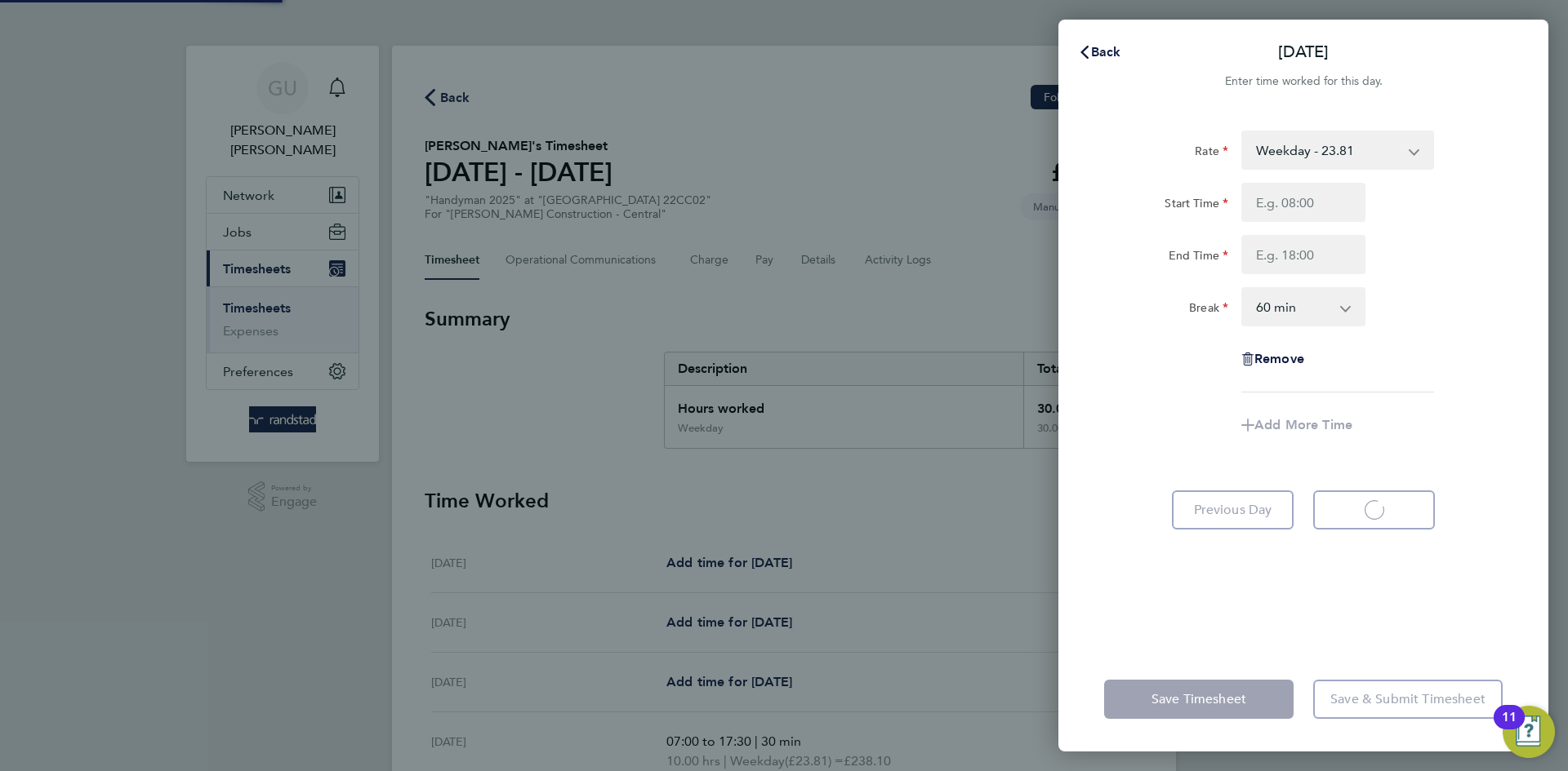
select select "60"
click at [1313, 184] on input "Start Time" at bounding box center [1303, 202] width 124 height 39
type input "07:30"
click at [1311, 254] on input "End Time" at bounding box center [1303, 254] width 124 height 39
type input "17:30"
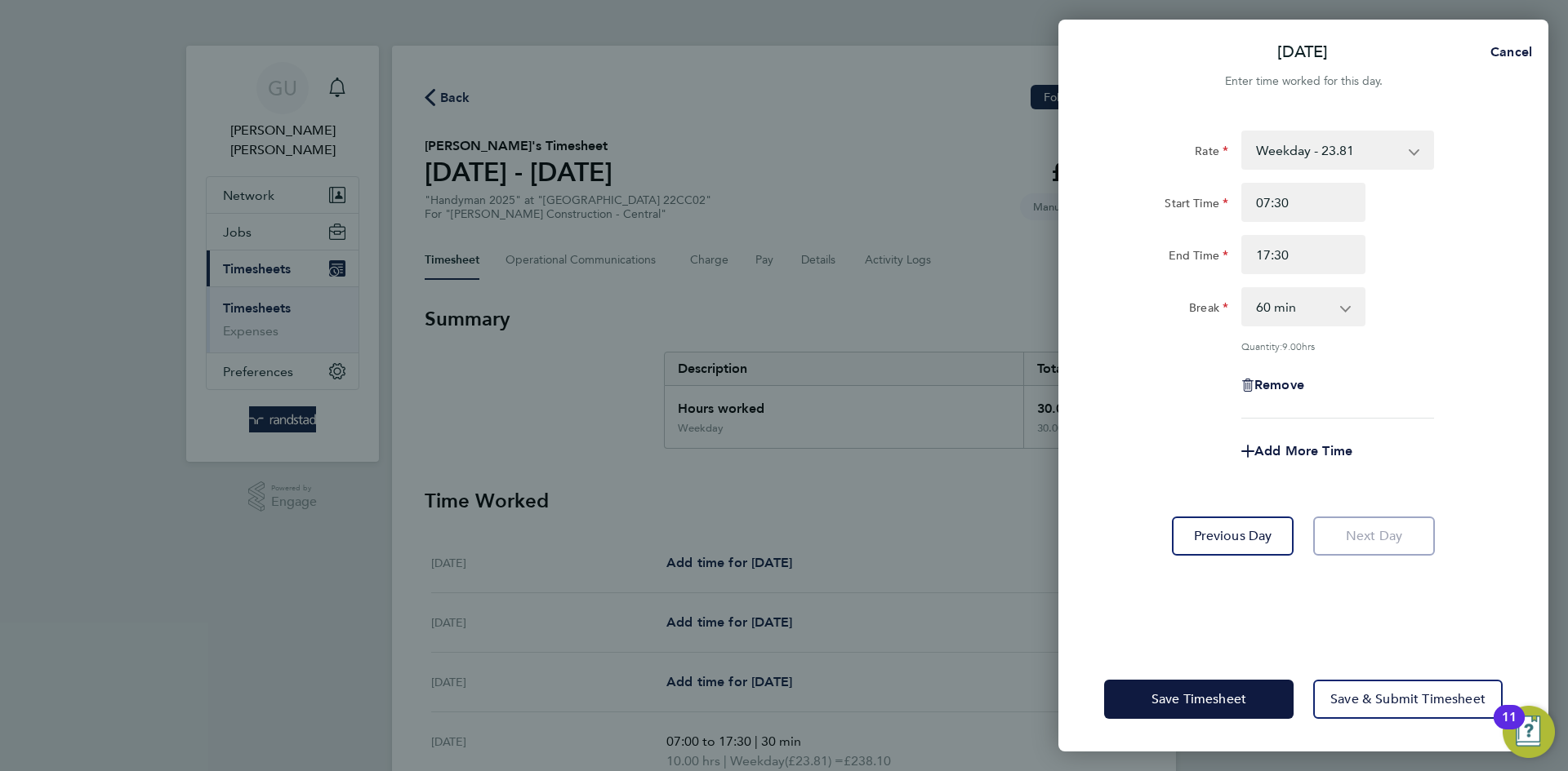
click at [1412, 298] on div "Break 0 min 15 min 30 min 45 min 60 min 75 min 90 min" at bounding box center [1303, 306] width 412 height 39
click at [1316, 310] on select "0 min 15 min 30 min 45 min 60 min 75 min 90 min" at bounding box center [1294, 307] width 101 height 36
select select "30"
click at [1243, 289] on select "0 min 15 min 30 min 45 min 60 min 75 min 90 min" at bounding box center [1294, 307] width 101 height 36
click at [1415, 318] on div "Break 0 min 15 min 30 min 45 min 60 min 75 min 90 min" at bounding box center [1303, 306] width 412 height 39
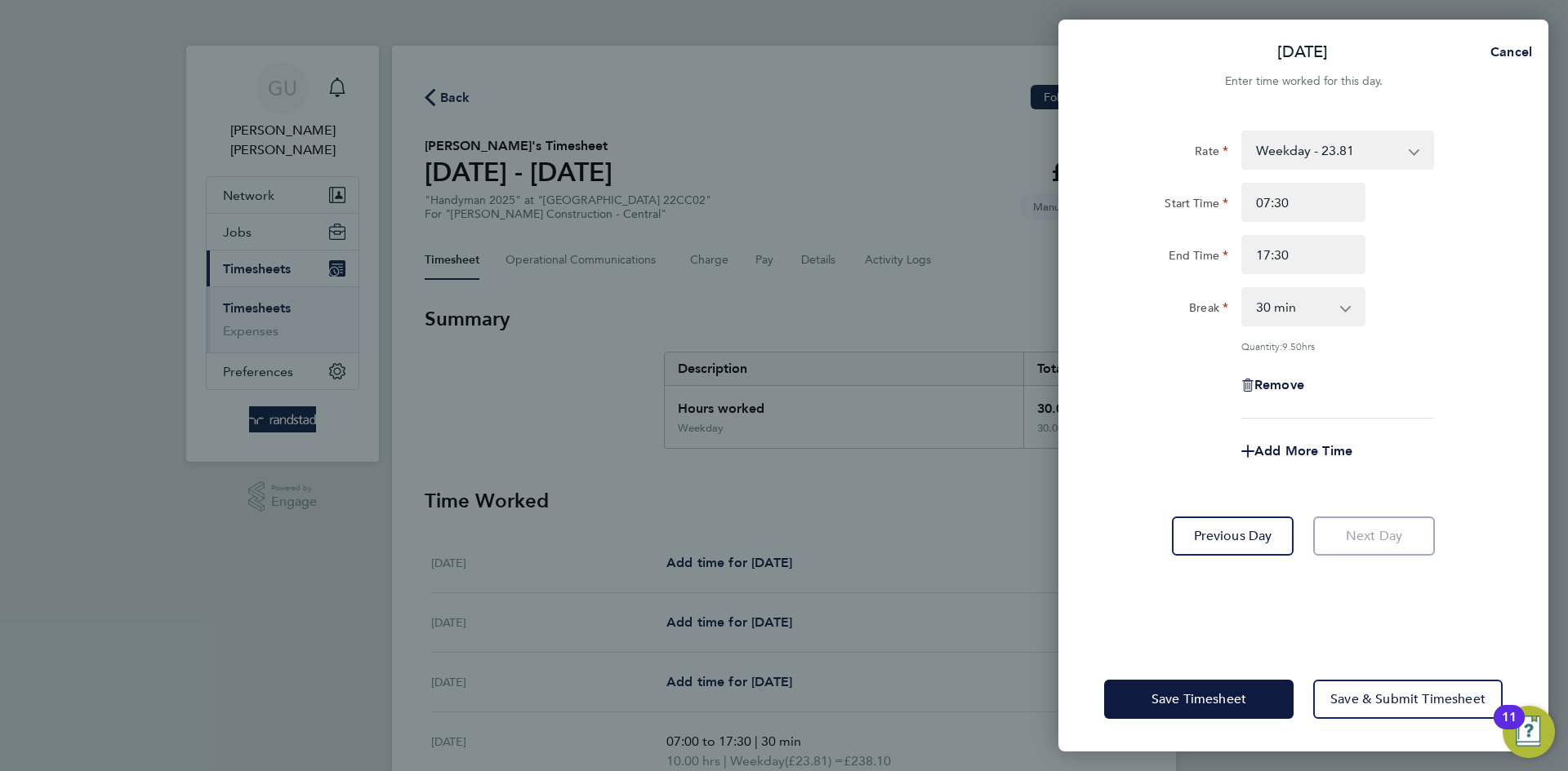
click at [1444, 463] on div "Add More Time" at bounding box center [1303, 451] width 412 height 39
click at [1198, 706] on span "Save Timesheet" at bounding box center [1199, 700] width 95 height 16
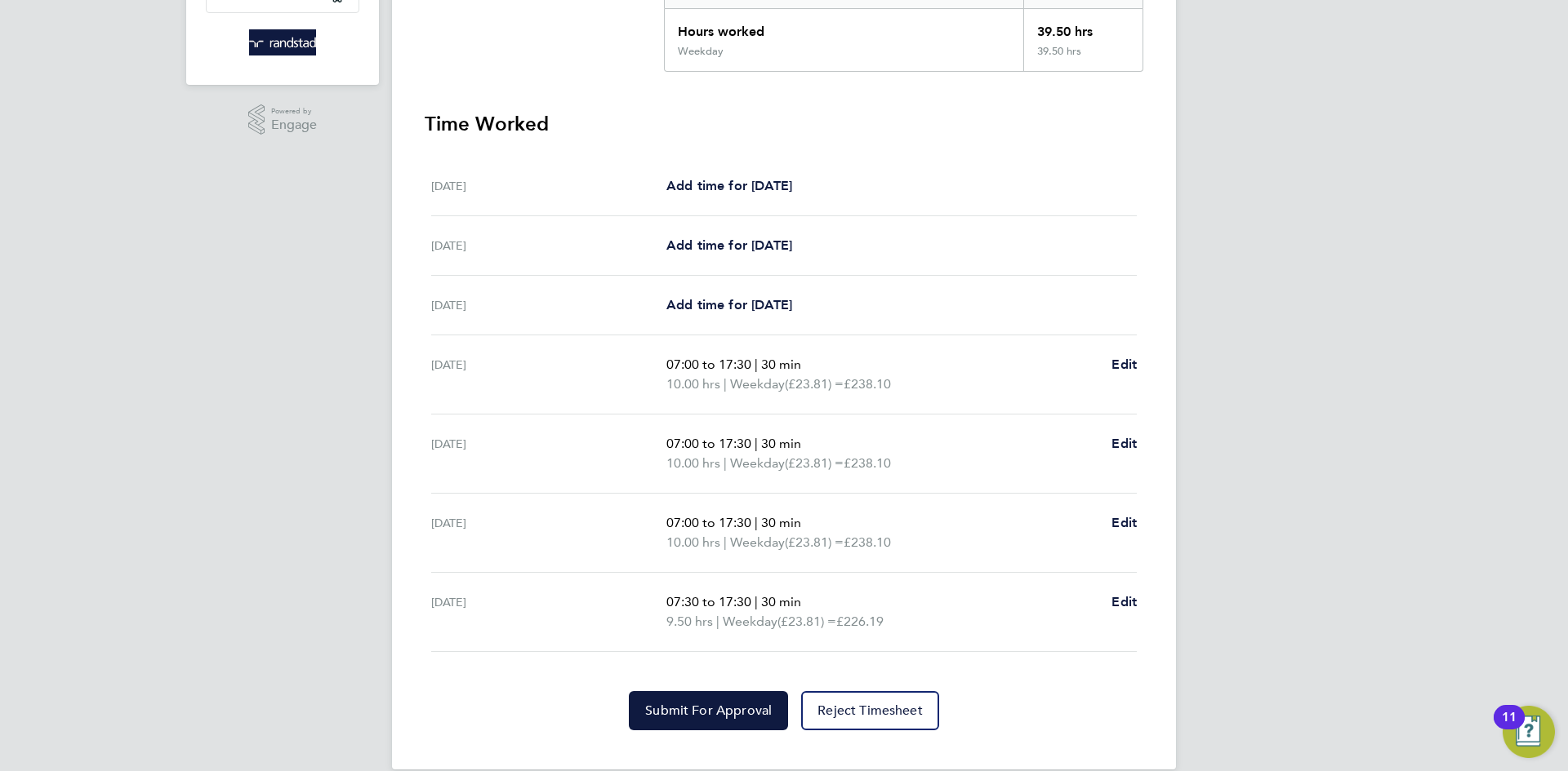
scroll to position [378, 0]
click at [1123, 595] on span "Edit" at bounding box center [1123, 600] width 25 height 15
select select "30"
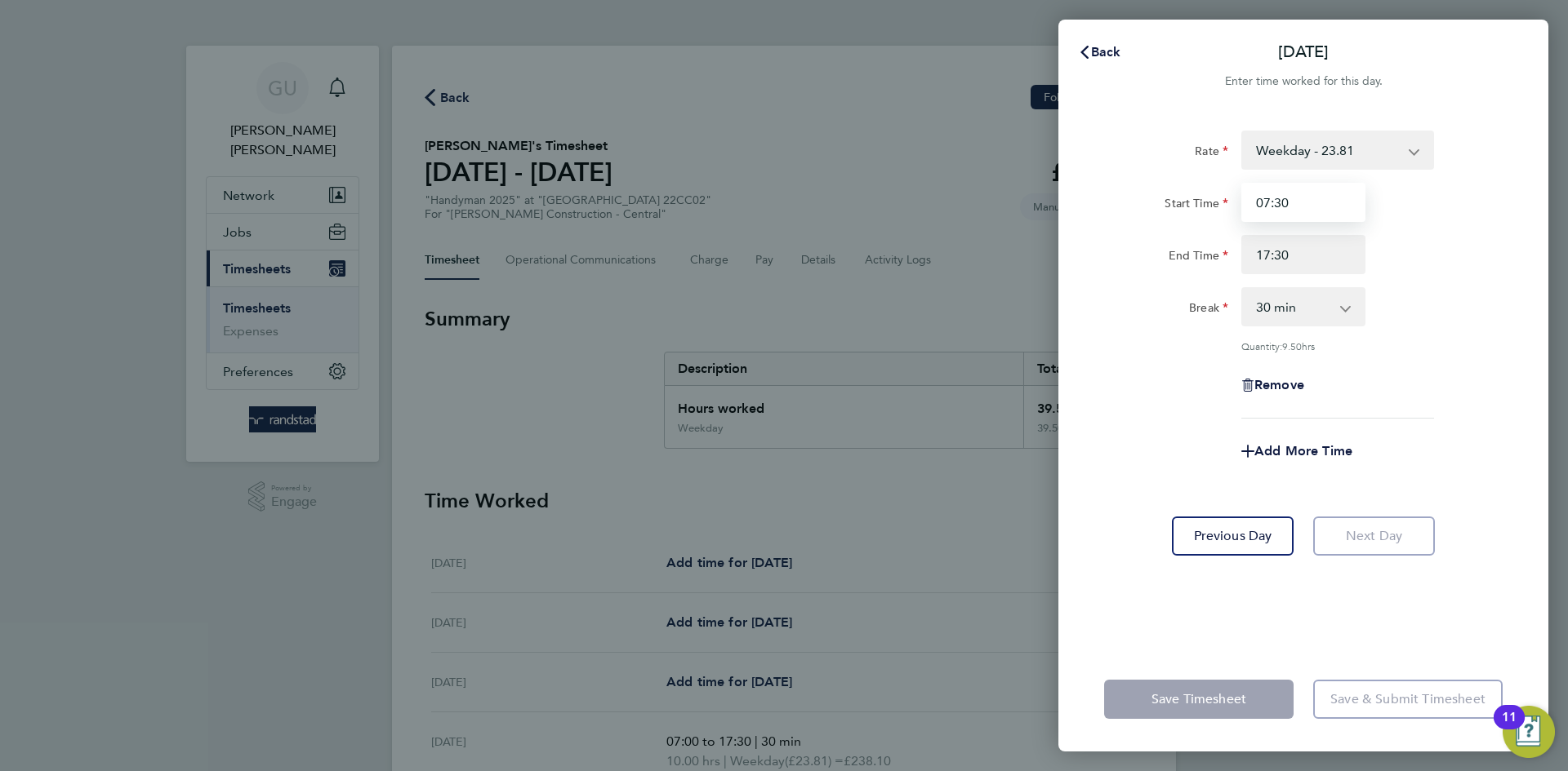
click at [1324, 191] on input "07:30" at bounding box center [1303, 202] width 124 height 39
click at [1323, 203] on input "07:30" at bounding box center [1303, 202] width 124 height 39
click at [1326, 199] on input "07:30" at bounding box center [1303, 202] width 124 height 39
type input "07:00"
click at [1462, 311] on div "Break 0 min 15 min 30 min 45 min 60 min 75 min 90 min" at bounding box center [1303, 306] width 412 height 39
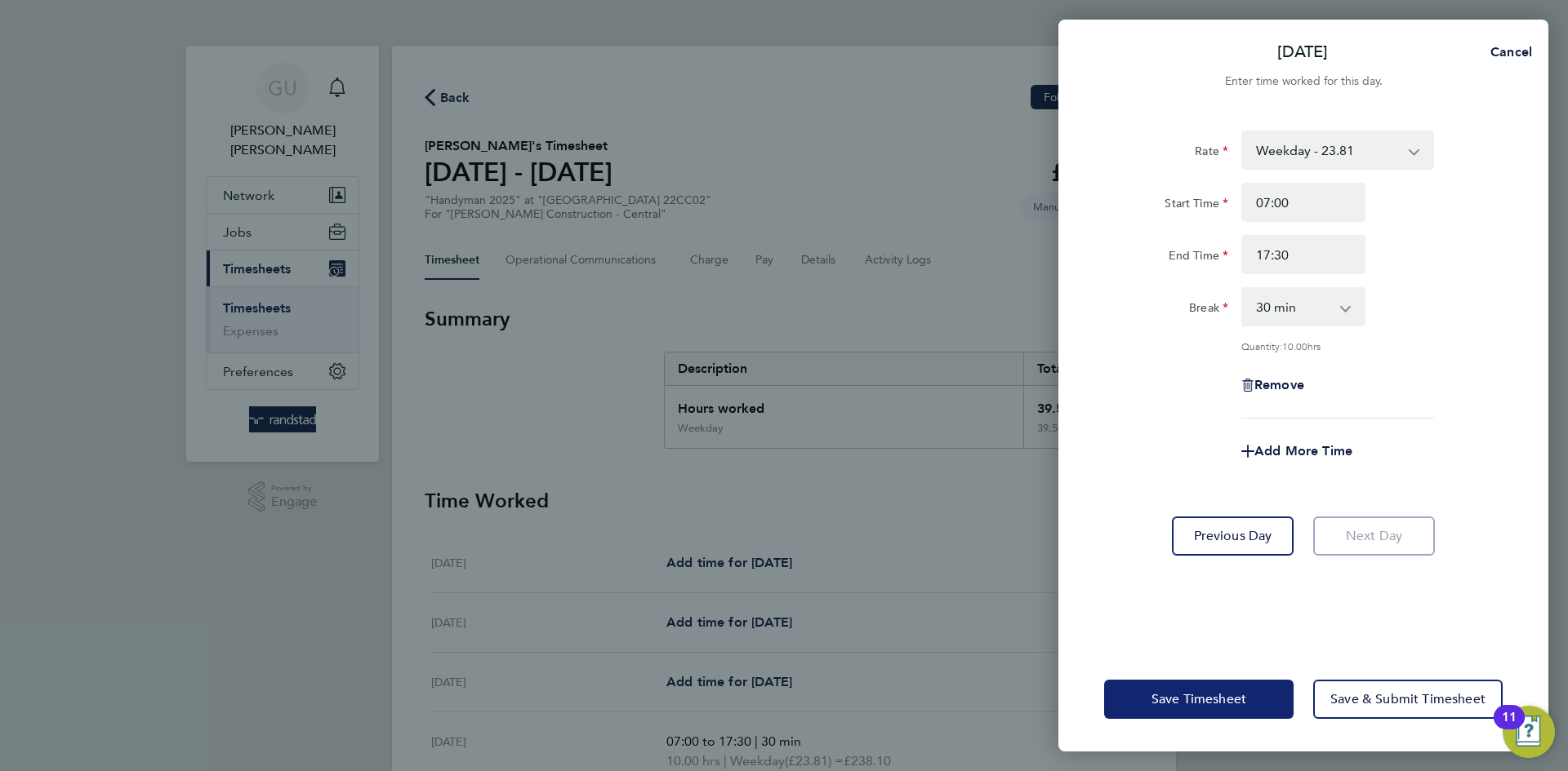
click at [1253, 699] on button "Save Timesheet" at bounding box center [1198, 699] width 189 height 39
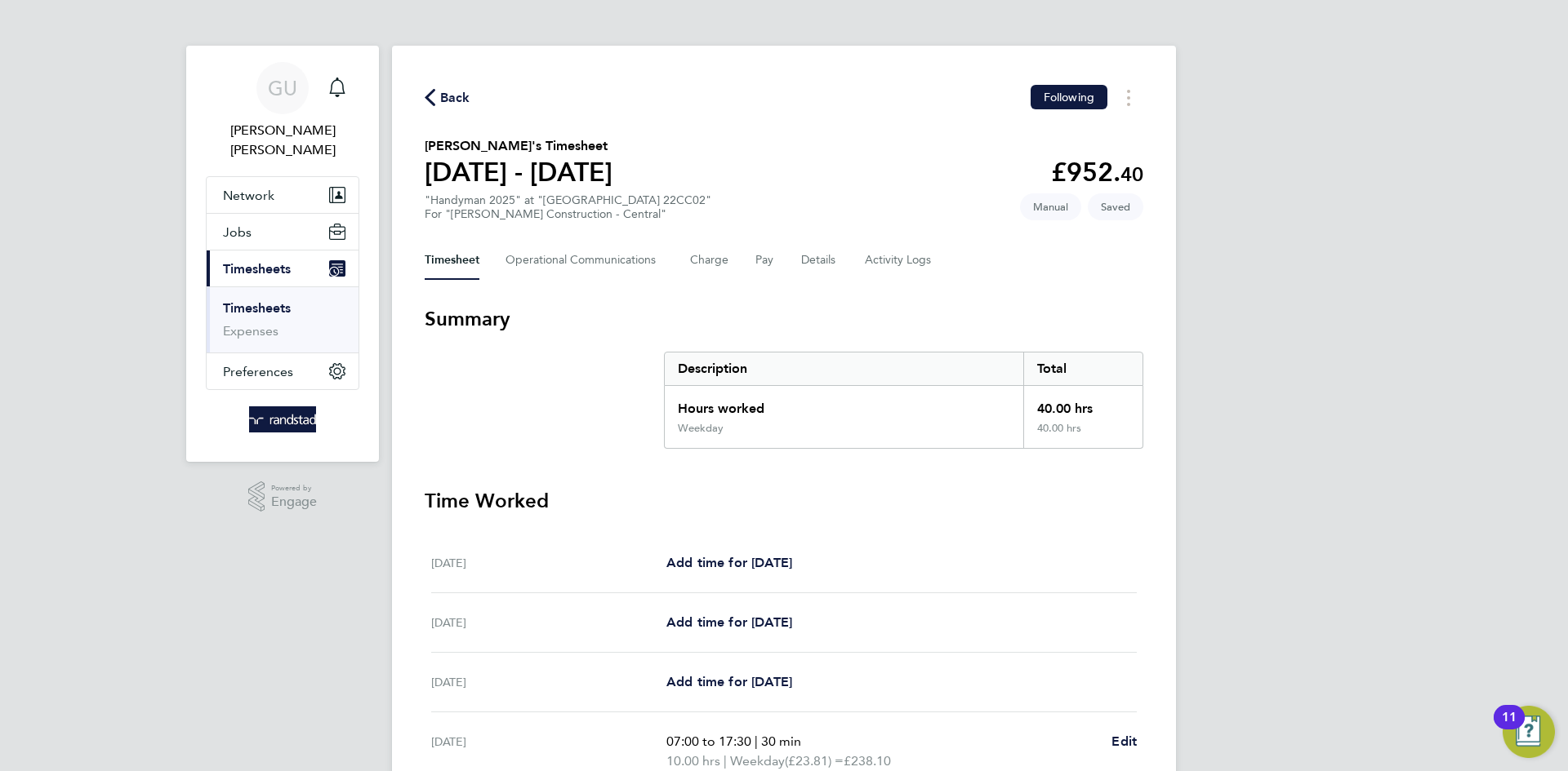
drag, startPoint x: 791, startPoint y: 259, endPoint x: 778, endPoint y: 259, distance: 13.0
click at [787, 259] on div "Timesheet Operational Communications Charge Pay Details Activity Logs" at bounding box center [784, 260] width 719 height 39
click at [770, 259] on button "Pay" at bounding box center [765, 260] width 20 height 39
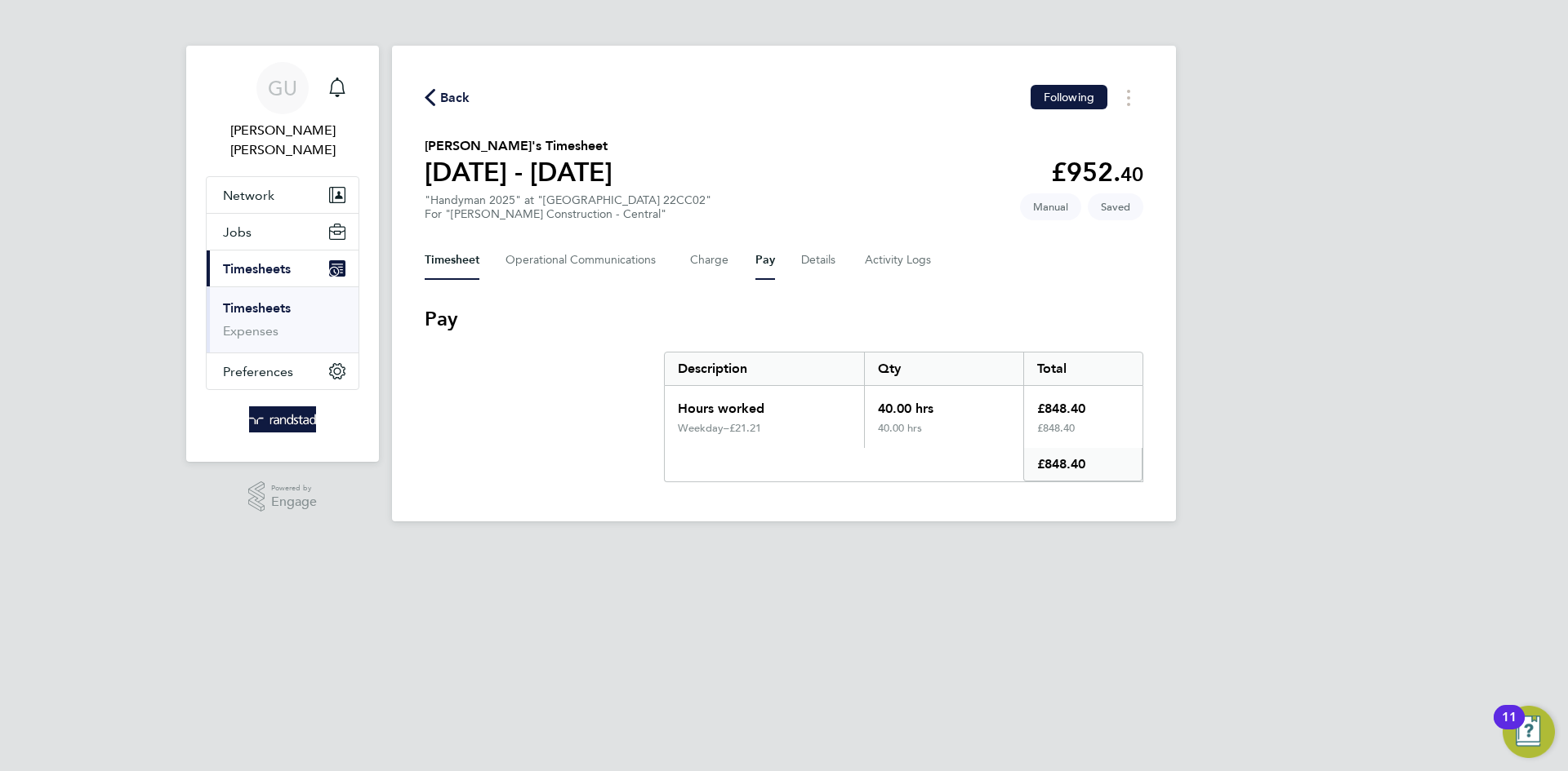
click at [445, 251] on button "Timesheet" at bounding box center [452, 260] width 54 height 39
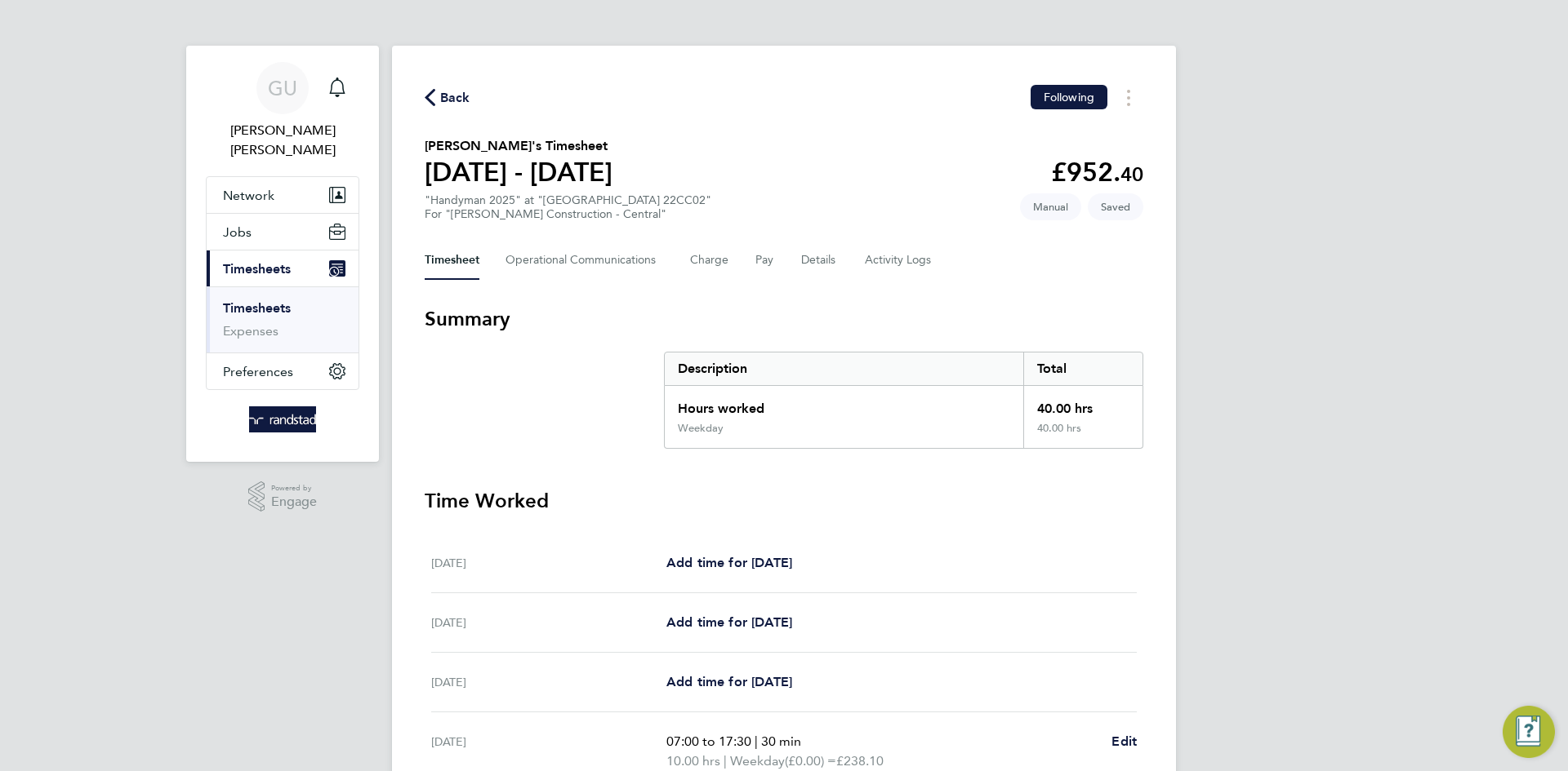
scroll to position [402, 0]
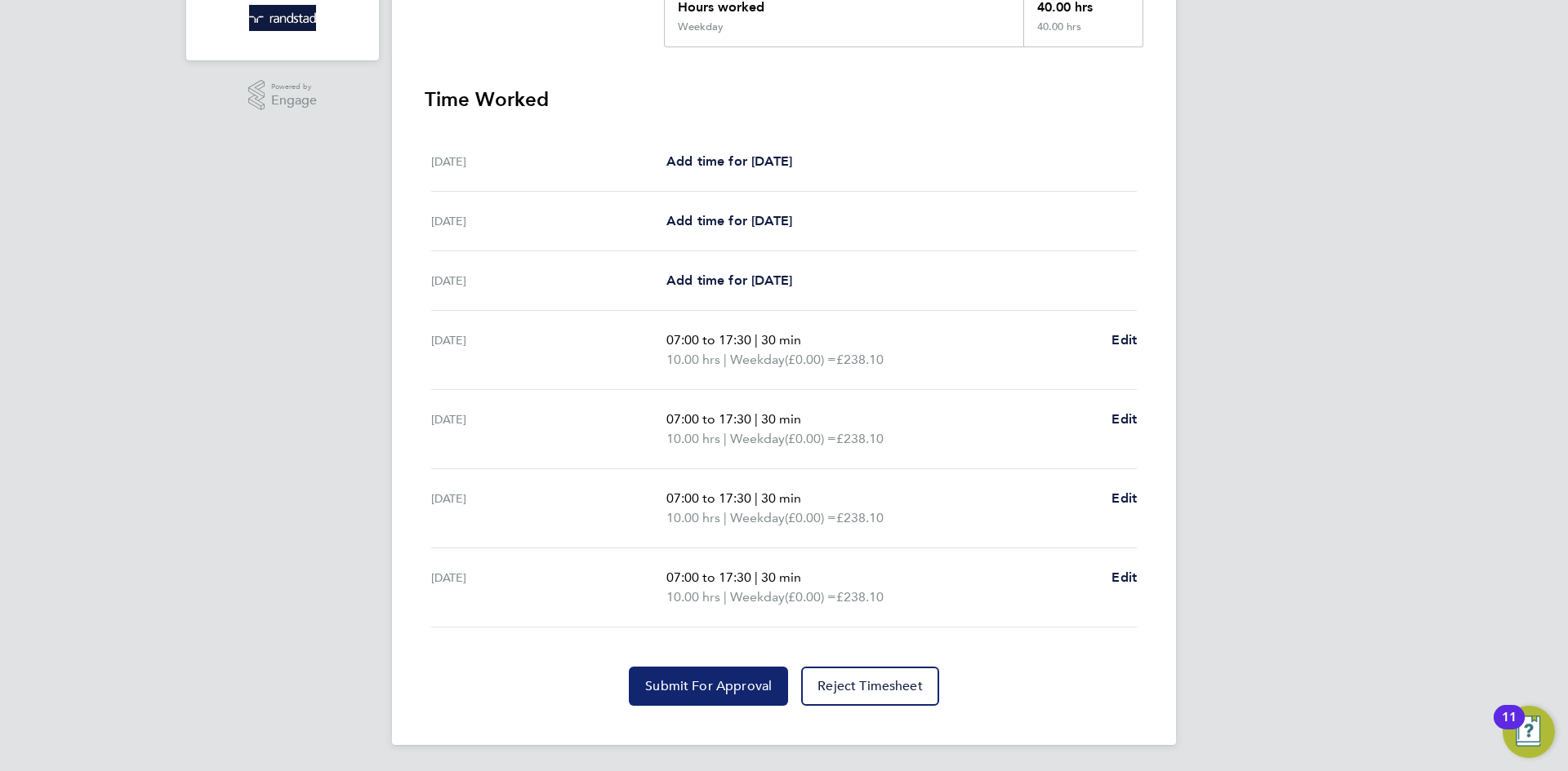
click at [684, 687] on span "Submit For Approval" at bounding box center [708, 686] width 127 height 16
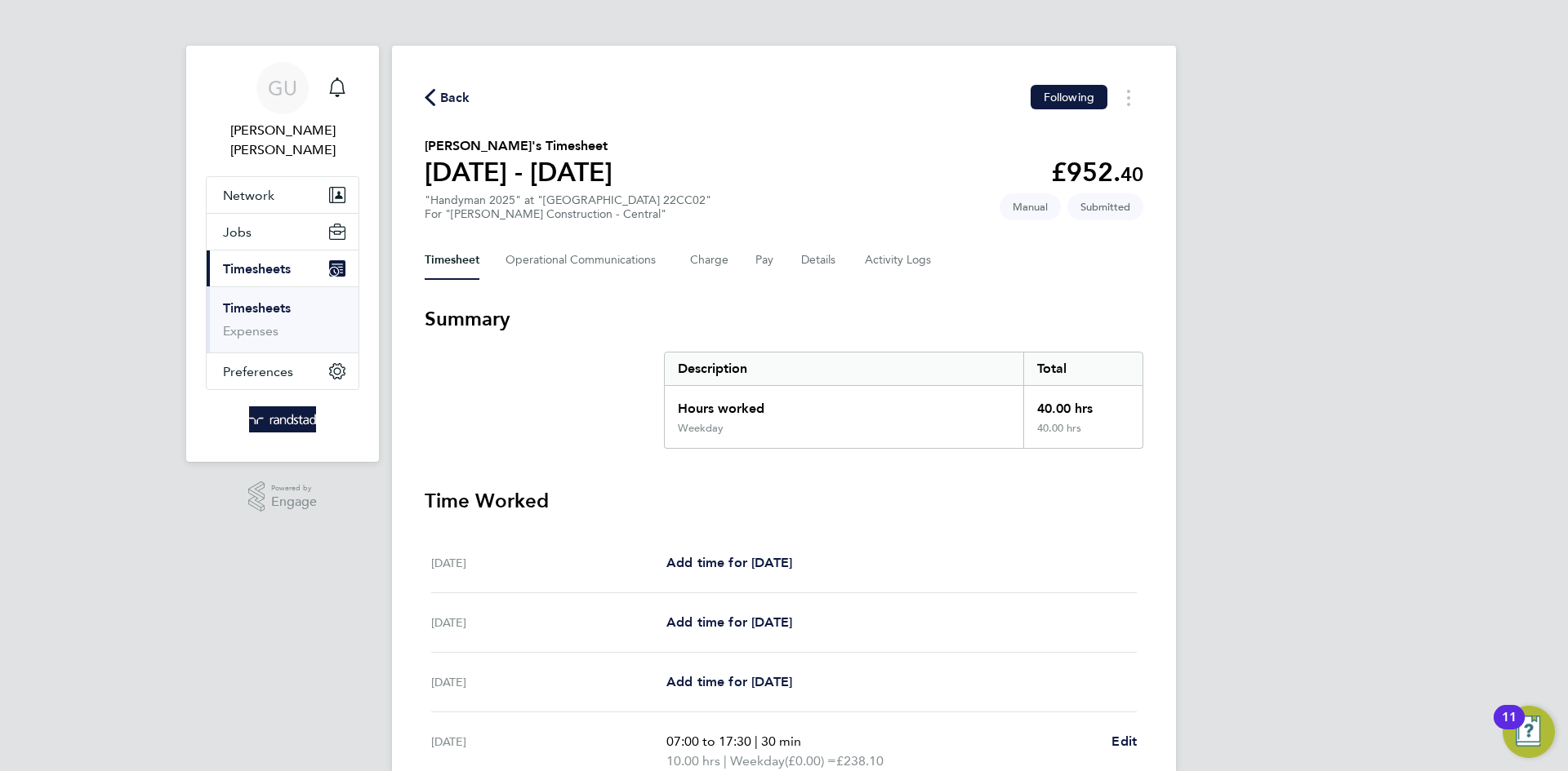
click at [257, 300] on link "Timesheets" at bounding box center [256, 308] width 68 height 15
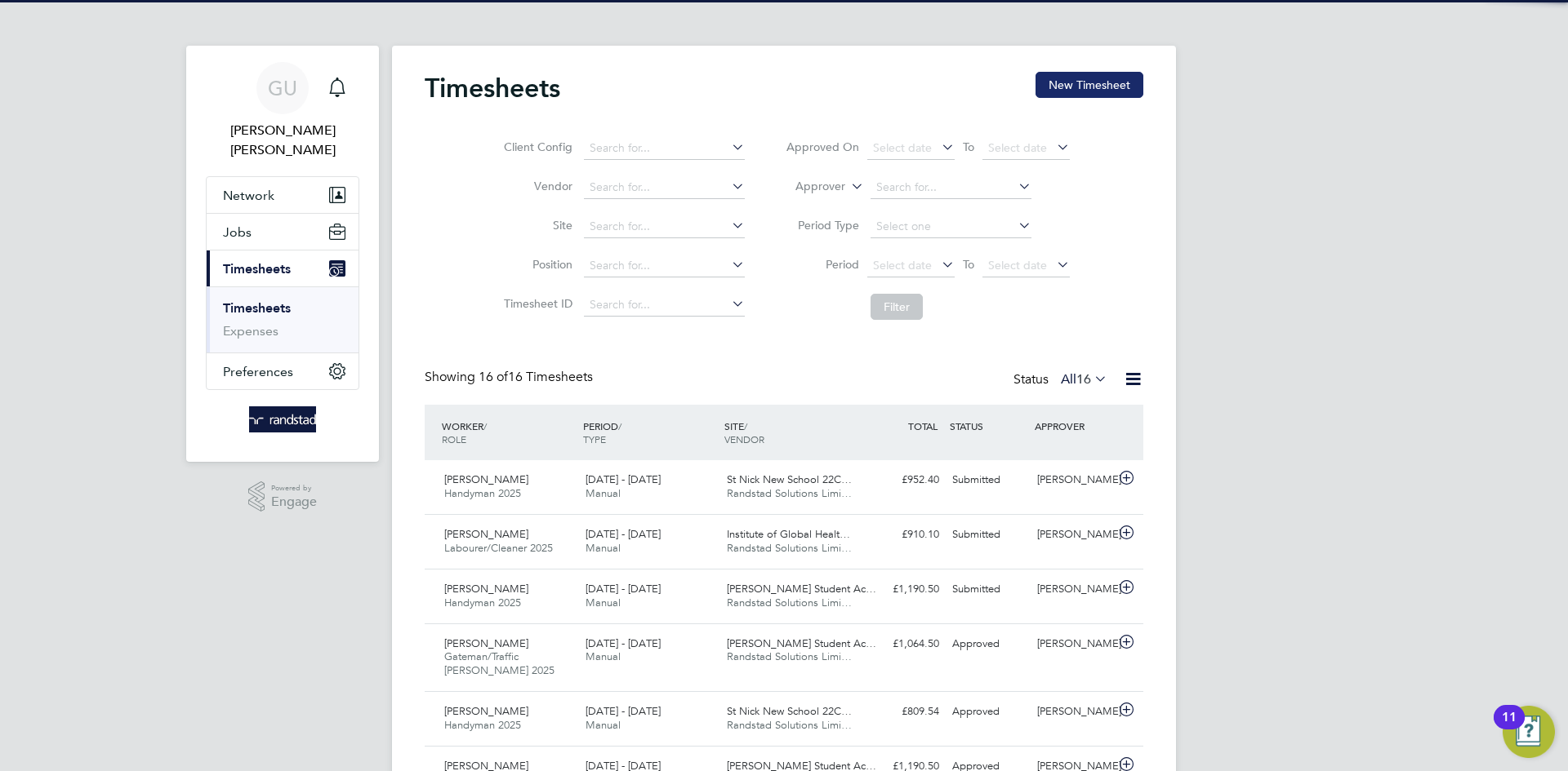
scroll to position [42, 142]
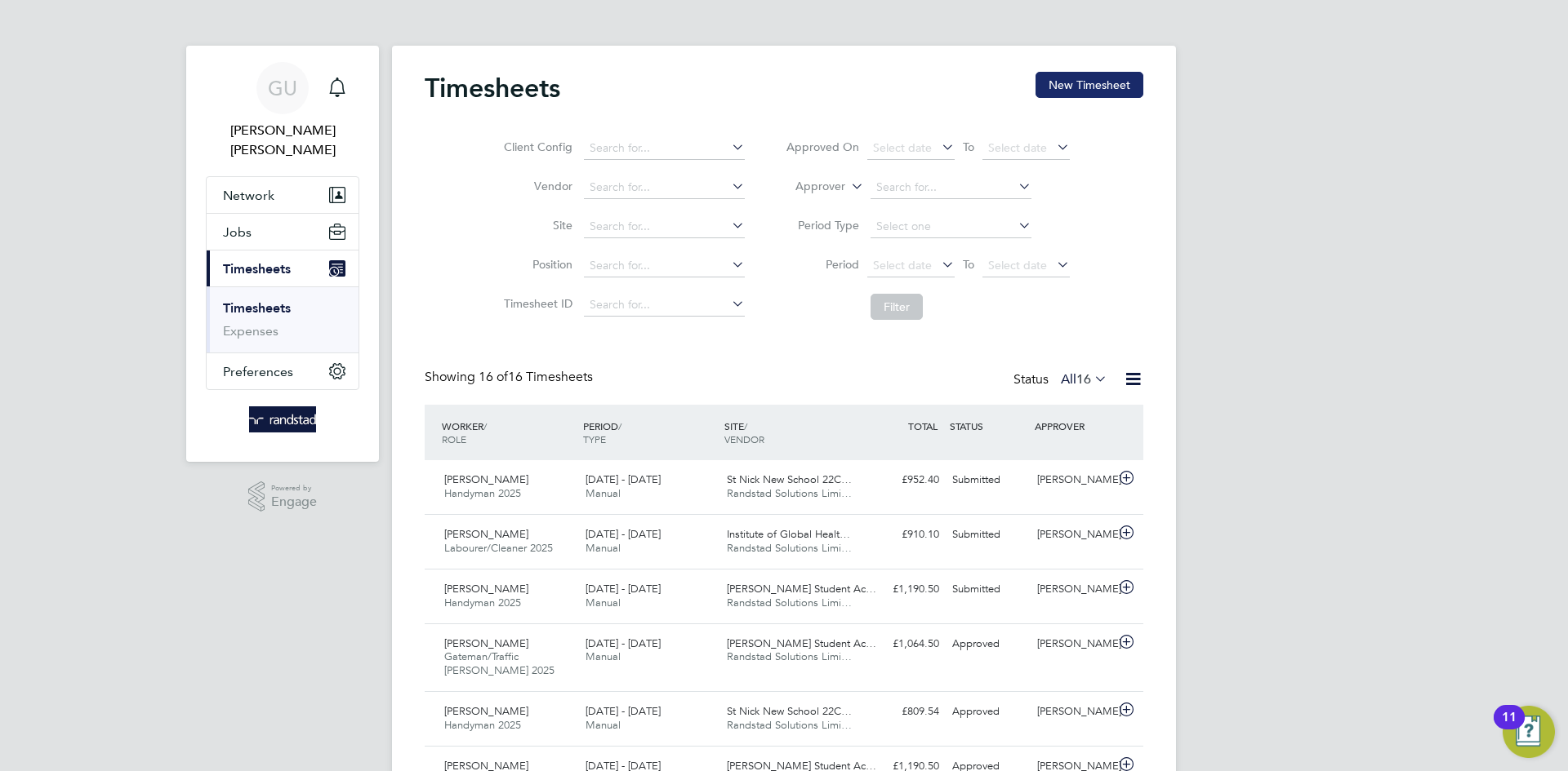
click at [1096, 78] on button "New Timesheet" at bounding box center [1089, 84] width 108 height 26
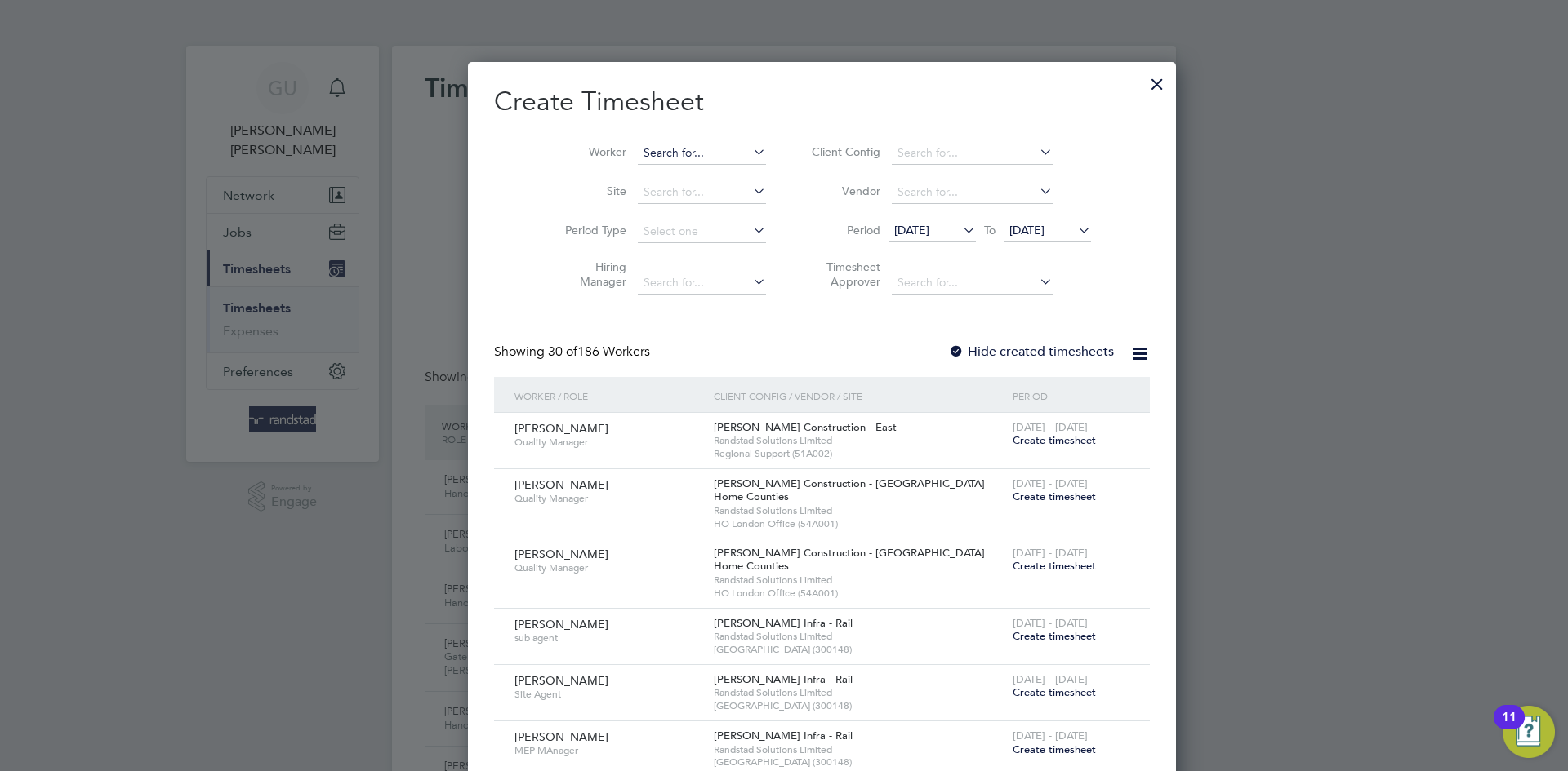
click at [651, 149] on input at bounding box center [702, 153] width 129 height 23
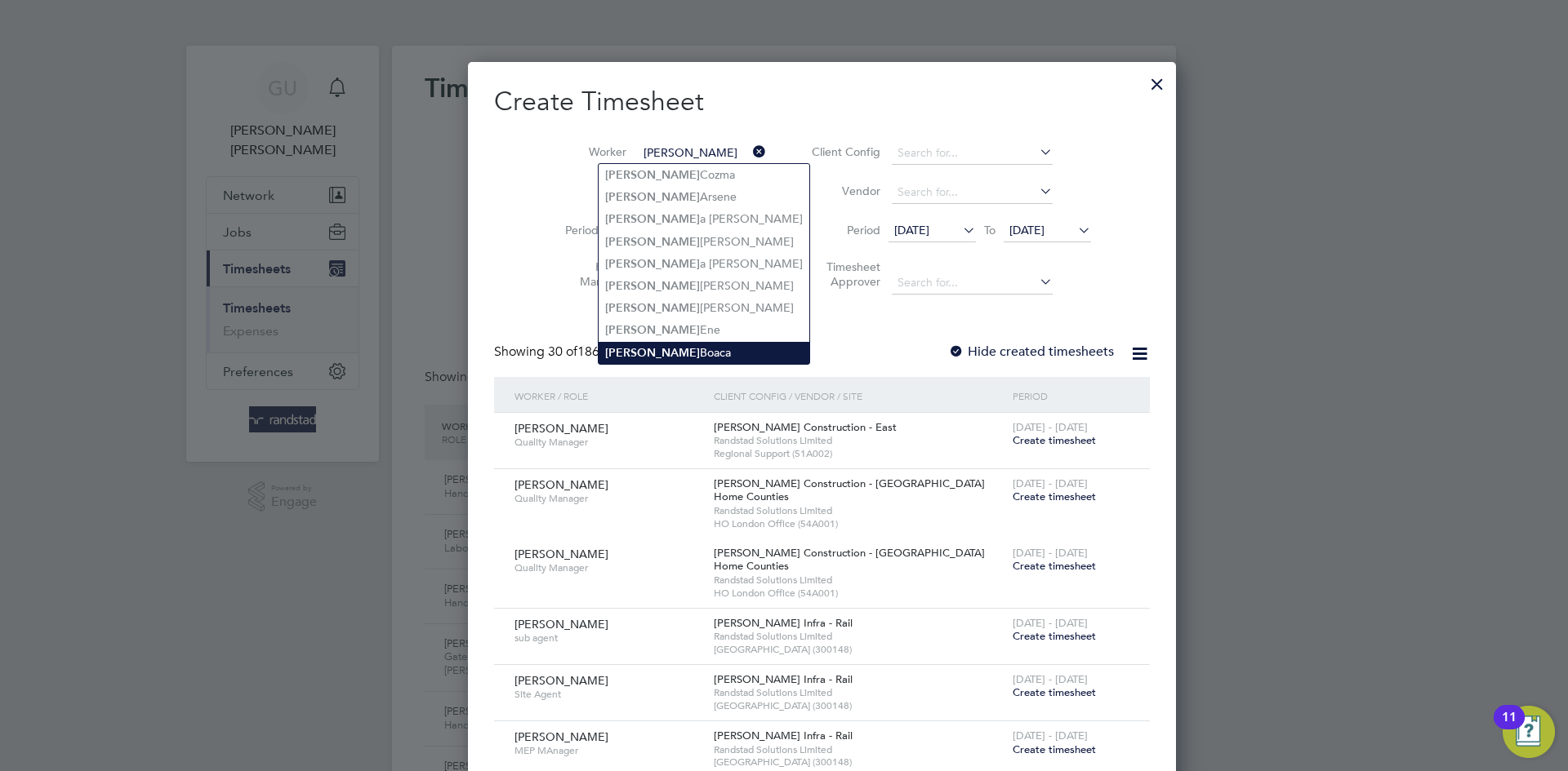
click at [665, 349] on li "[PERSON_NAME]" at bounding box center [703, 353] width 211 height 22
type input "[PERSON_NAME]"
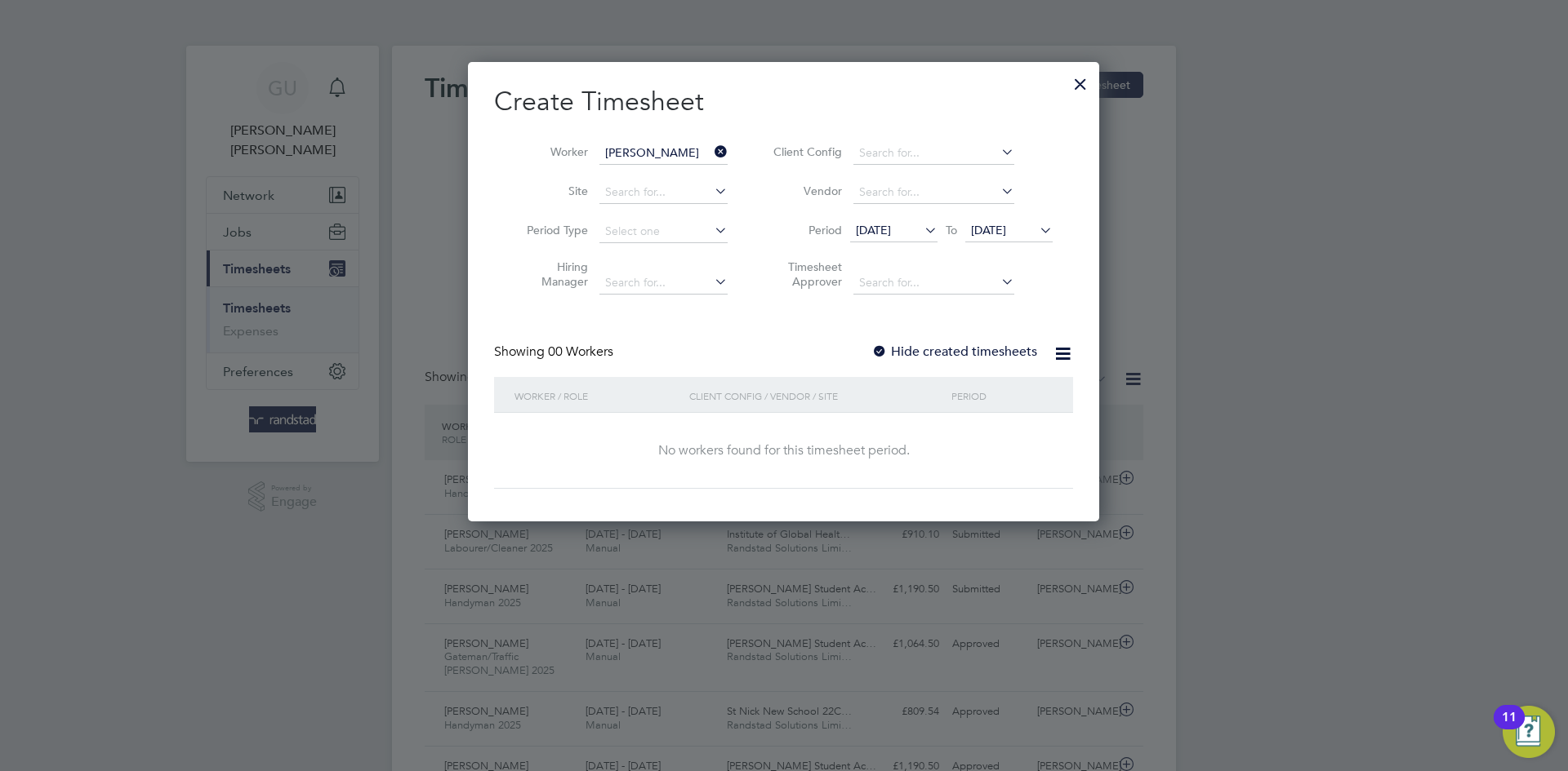
click at [1036, 237] on icon at bounding box center [1036, 230] width 0 height 23
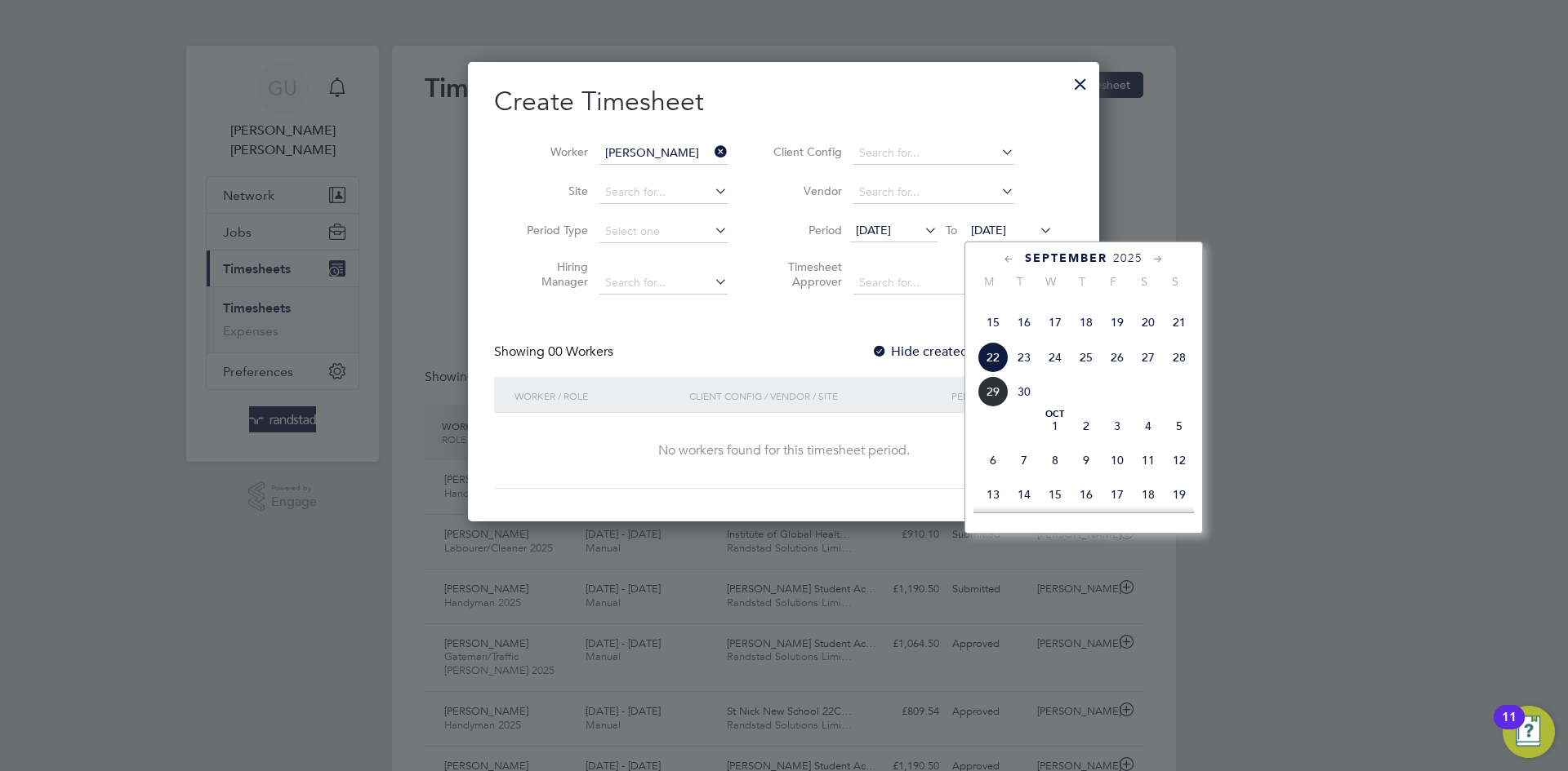
click at [990, 407] on span "29" at bounding box center [993, 392] width 31 height 31
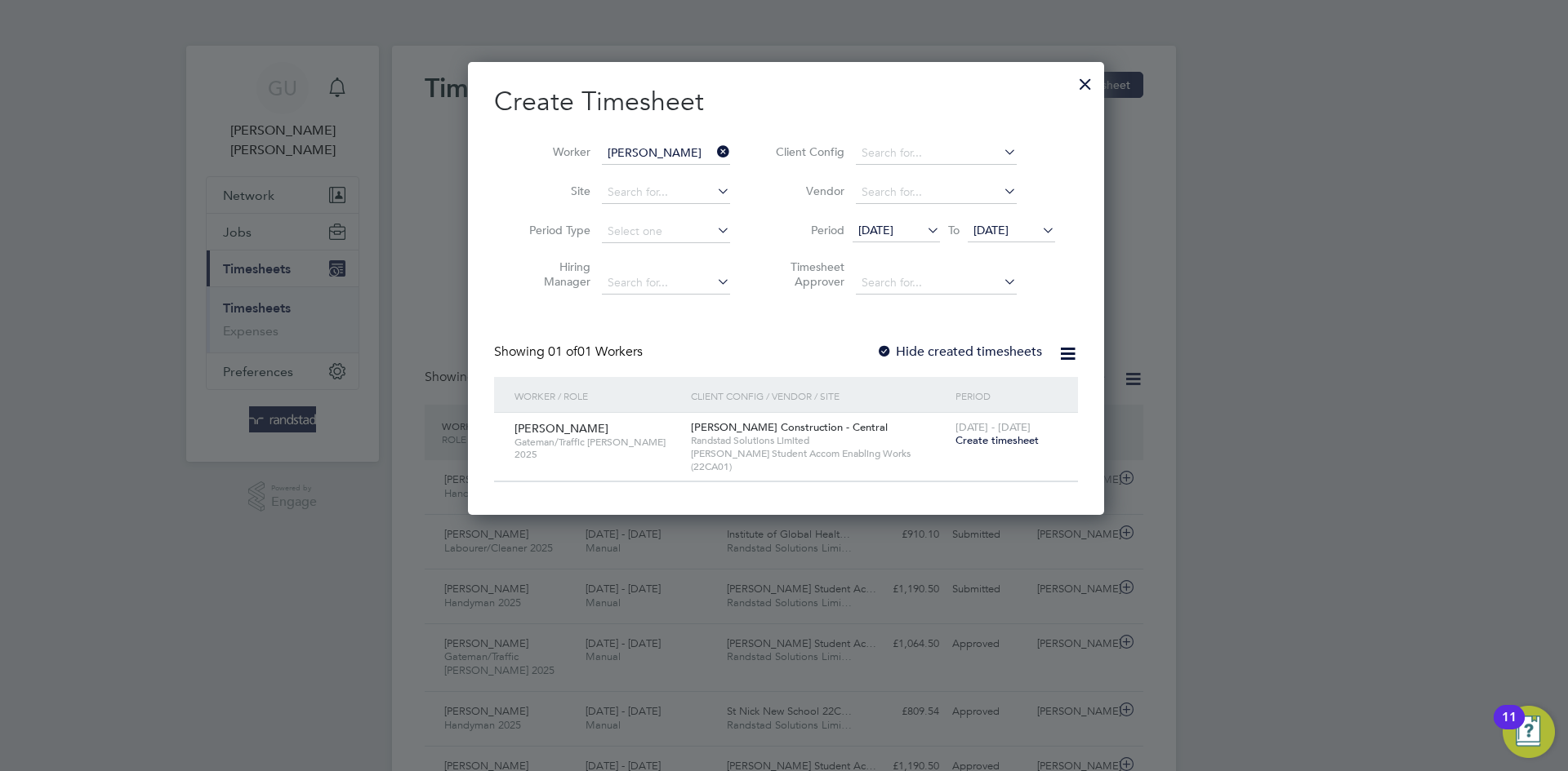
click at [841, 307] on div "Create Timesheet Worker [PERSON_NAME] Site Period Type Hiring Manager Client Co…" at bounding box center [786, 283] width 584 height 397
click at [878, 348] on div at bounding box center [884, 353] width 16 height 16
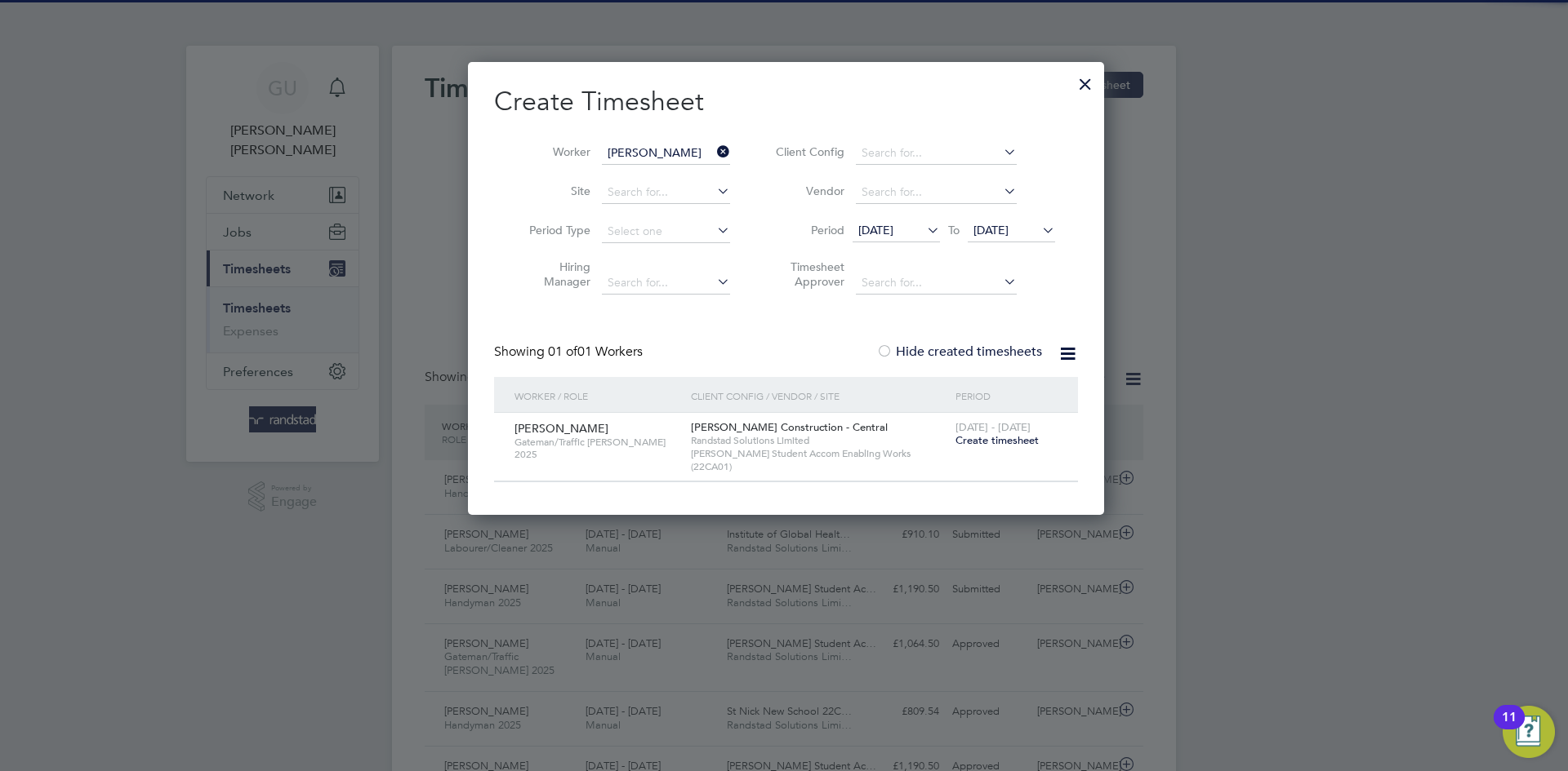
click at [878, 348] on div at bounding box center [884, 353] width 16 height 16
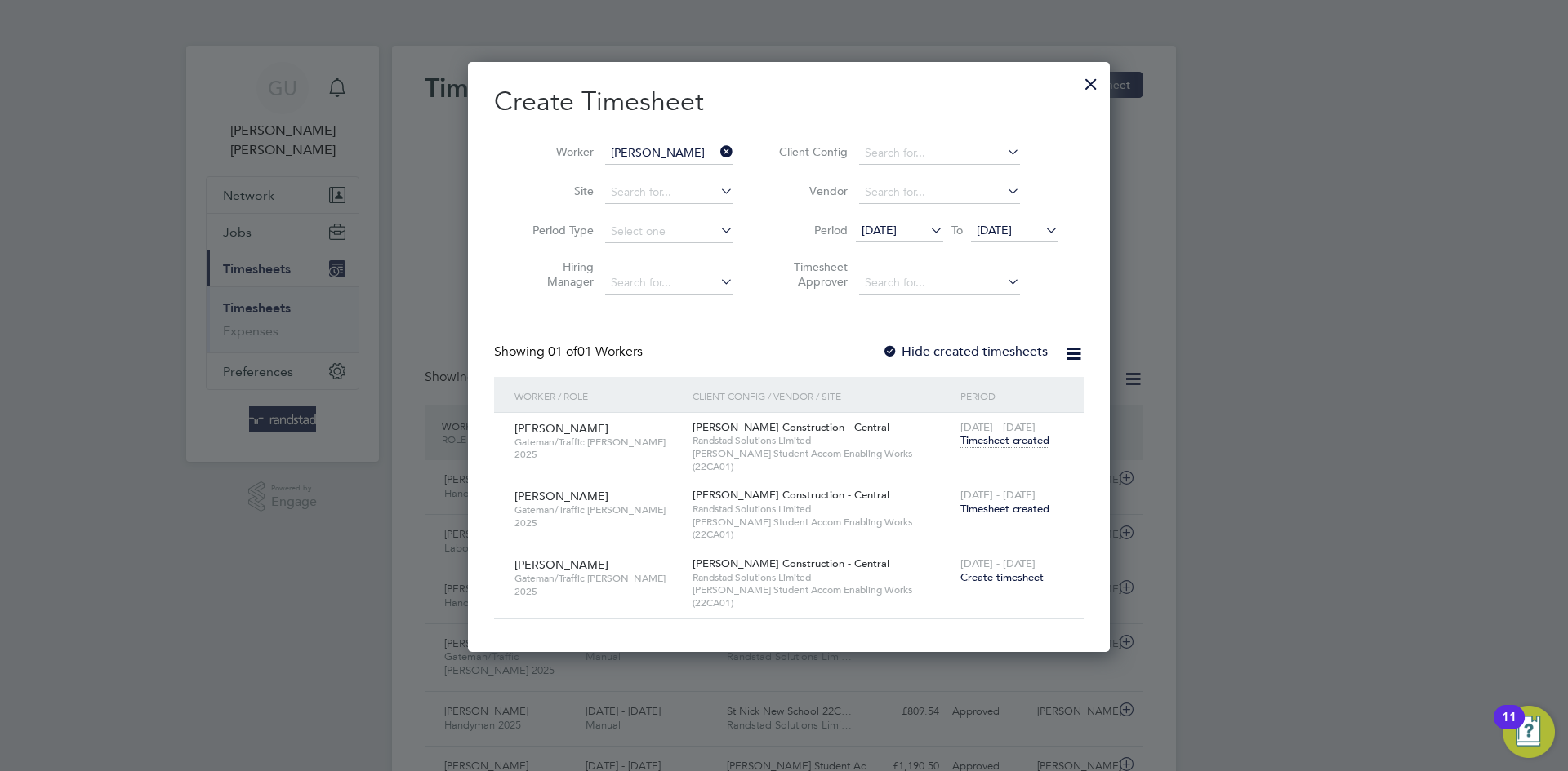
click at [1006, 502] on span "Timesheet created" at bounding box center [1005, 509] width 89 height 14
